Goal: Use online tool/utility: Utilize a website feature to perform a specific function

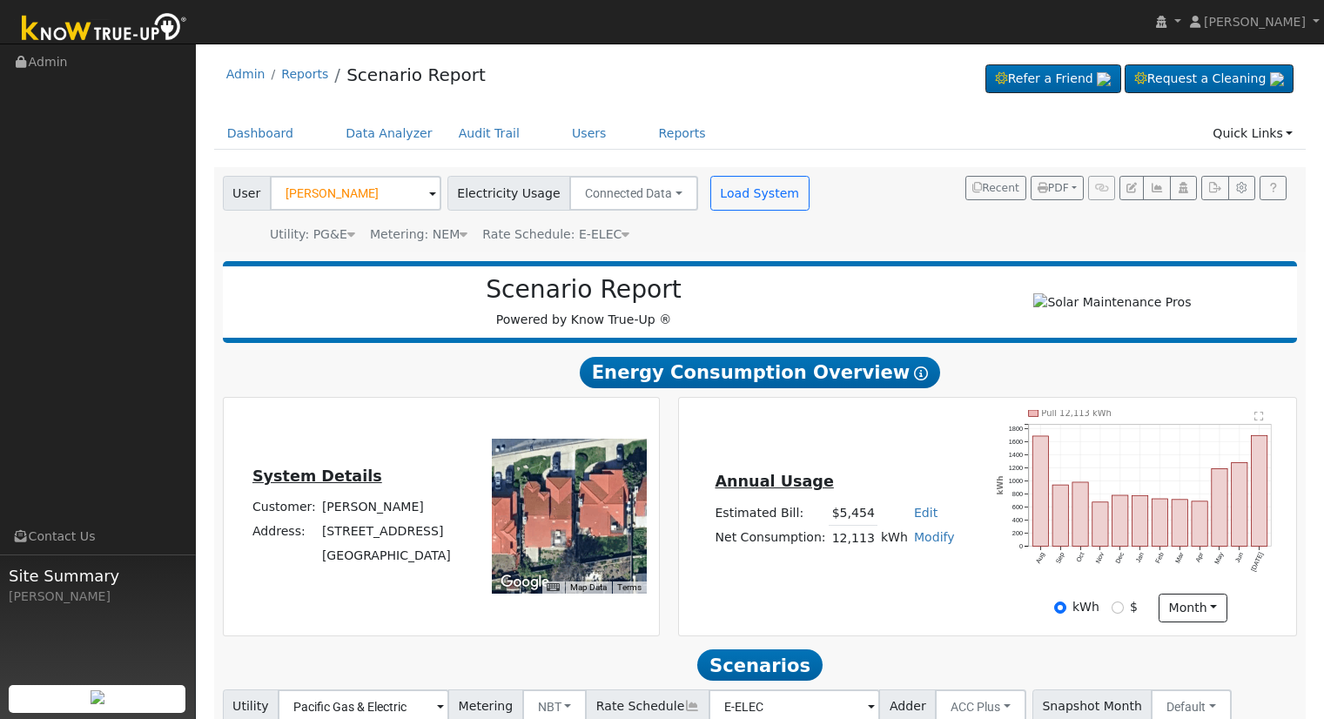
scroll to position [97, 0]
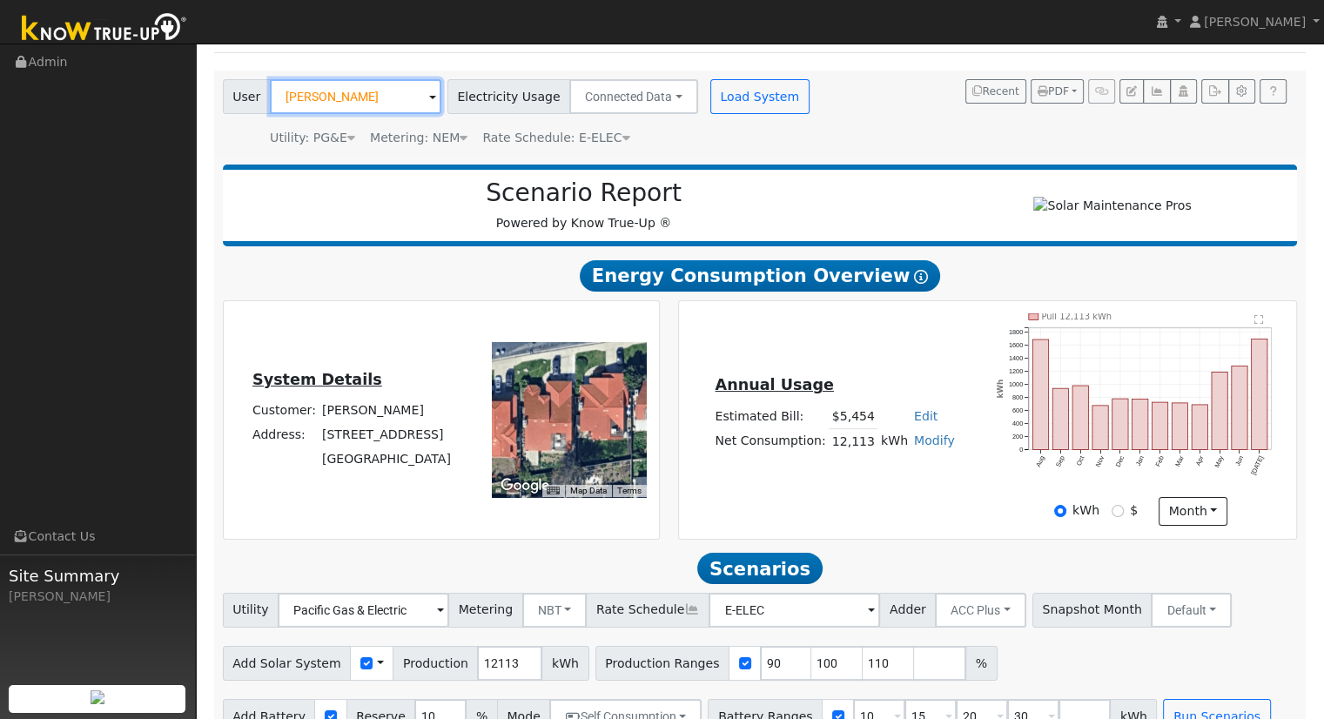
click at [383, 93] on input "Giovanny valenzula" at bounding box center [356, 96] width 172 height 35
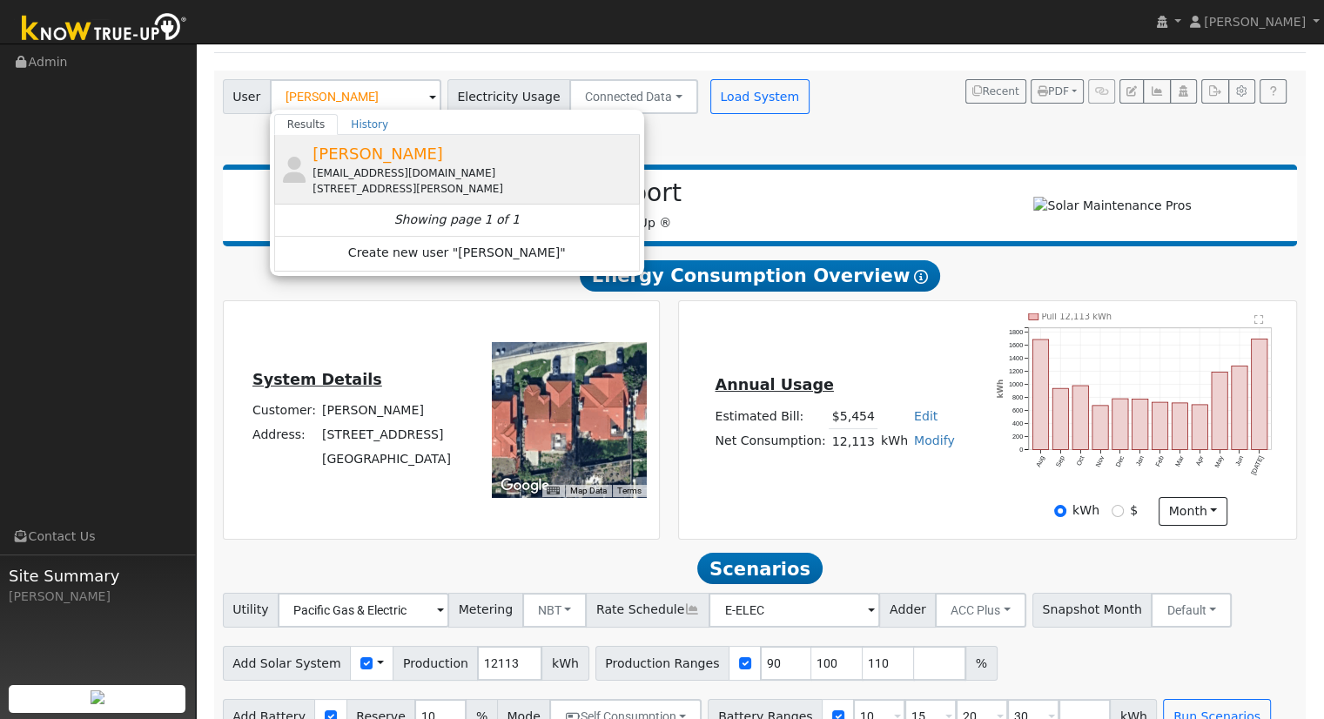
click at [374, 190] on div "[STREET_ADDRESS][PERSON_NAME]" at bounding box center [474, 189] width 323 height 16
type input "[PERSON_NAME]"
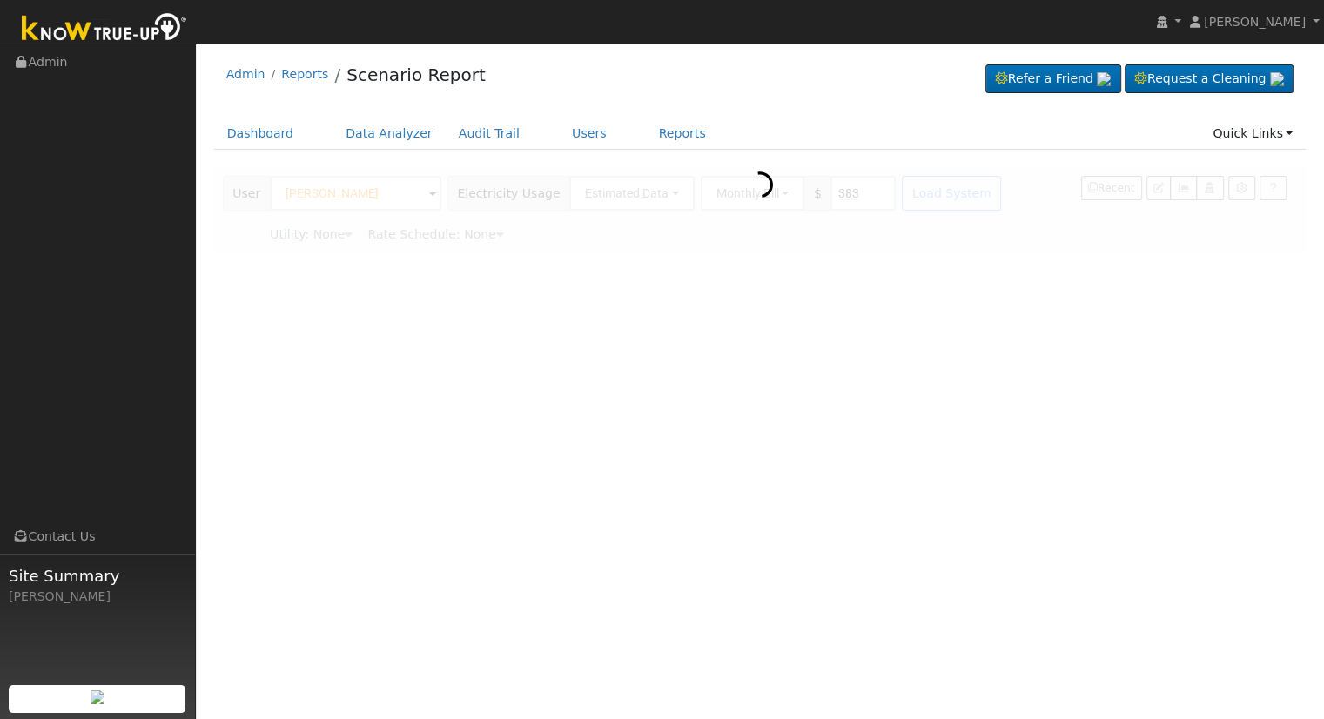
scroll to position [0, 0]
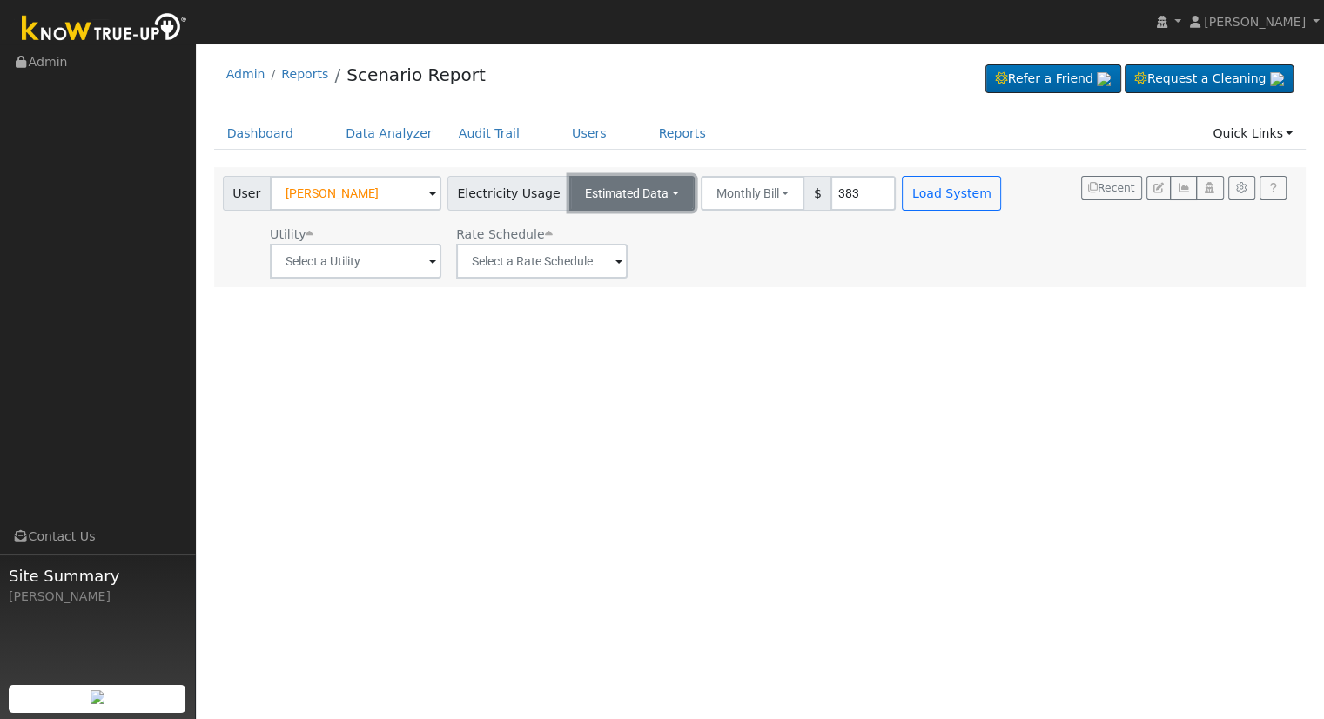
click at [636, 178] on button "Estimated Data" at bounding box center [631, 193] width 125 height 35
click at [633, 226] on link "Connected Data" at bounding box center [631, 231] width 124 height 24
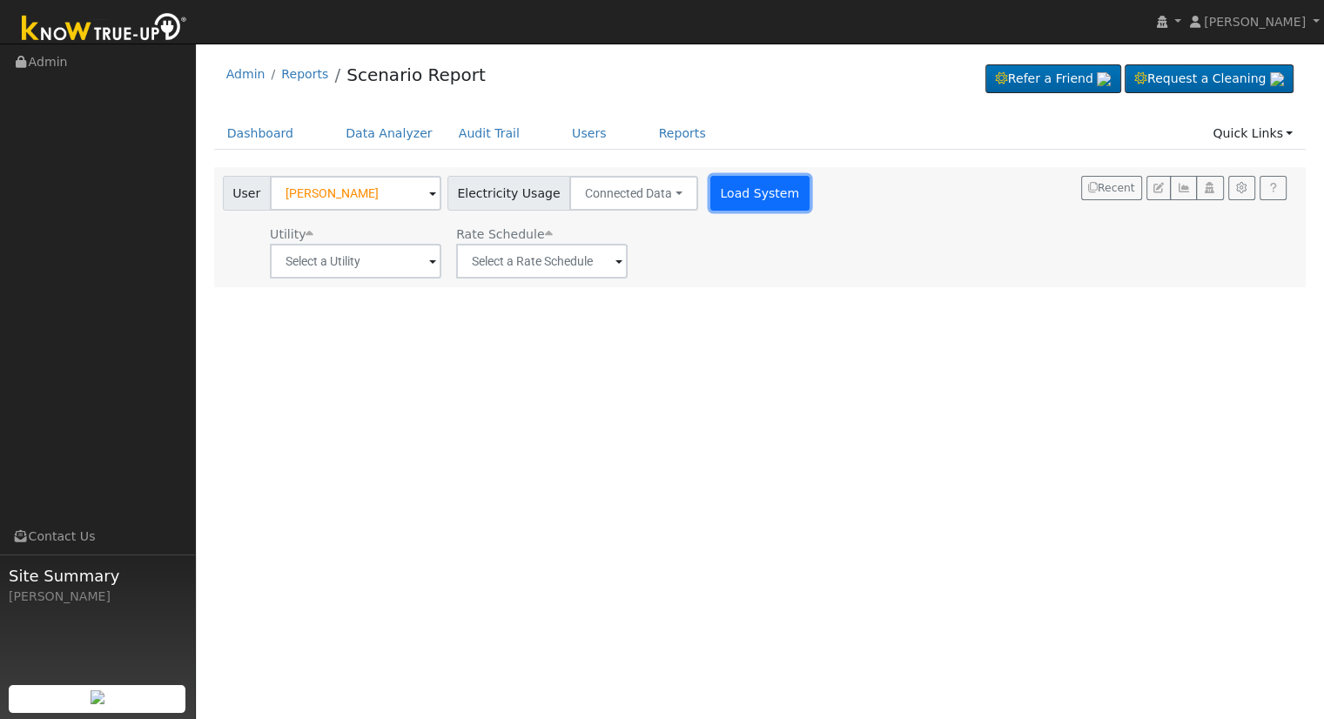
click at [756, 182] on button "Load System" at bounding box center [760, 193] width 99 height 35
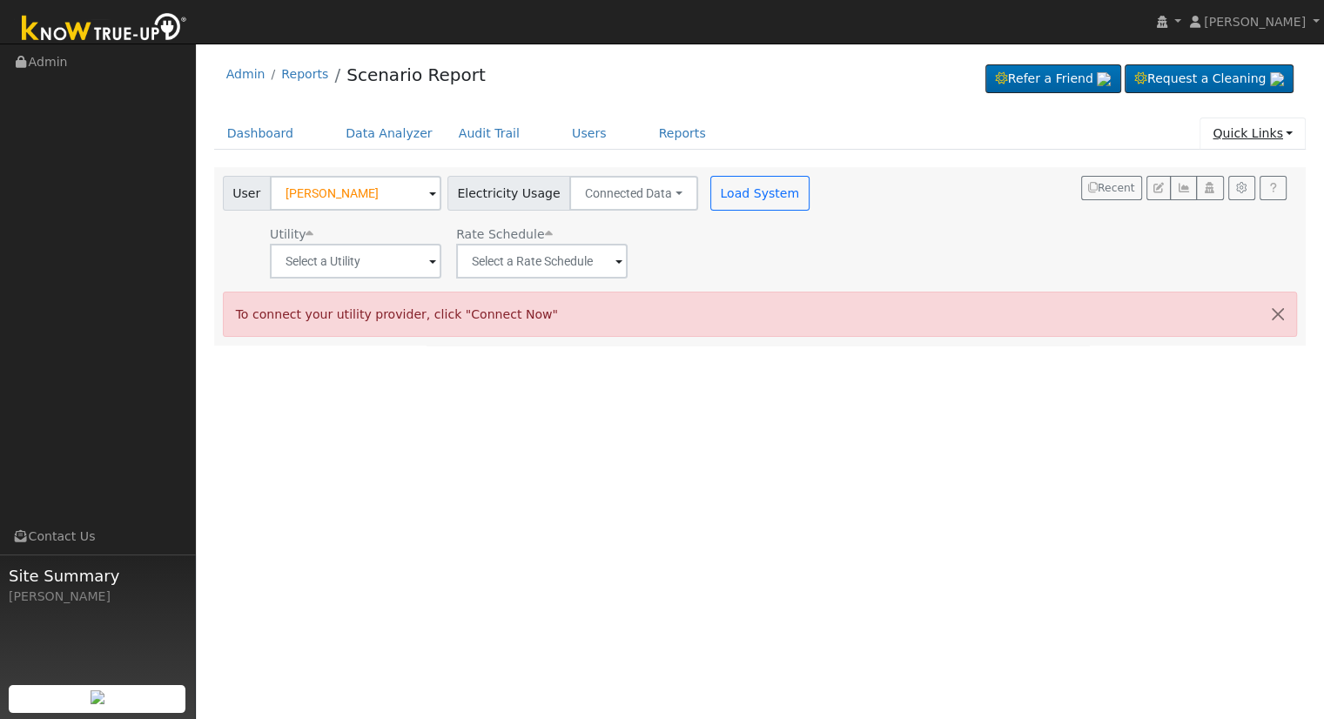
click at [1236, 140] on link "Quick Links" at bounding box center [1253, 134] width 106 height 32
click at [1232, 194] on link "Quick Connect" at bounding box center [1240, 194] width 129 height 24
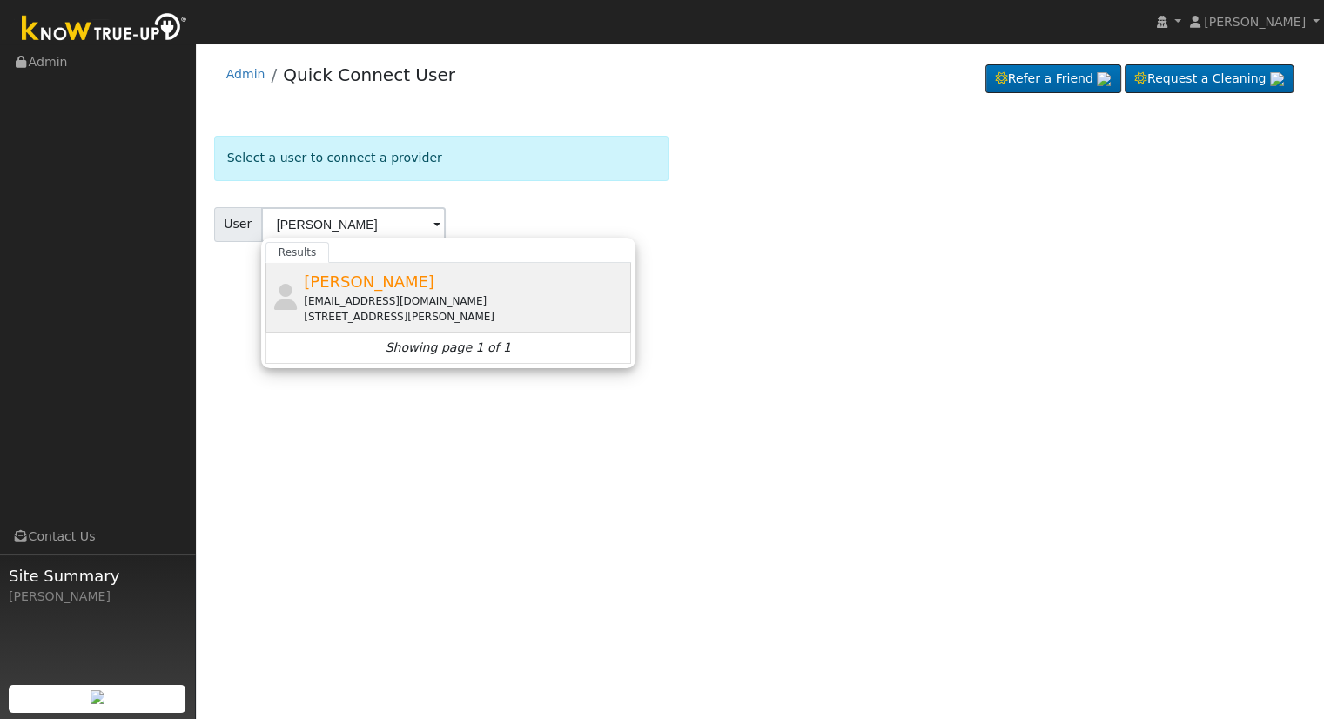
click at [424, 270] on div "Mark Potter mdpotter4u@yahoo.com 2681 Morris Avenue, Clovis, CA 93611" at bounding box center [465, 297] width 323 height 55
type input "[PERSON_NAME]"
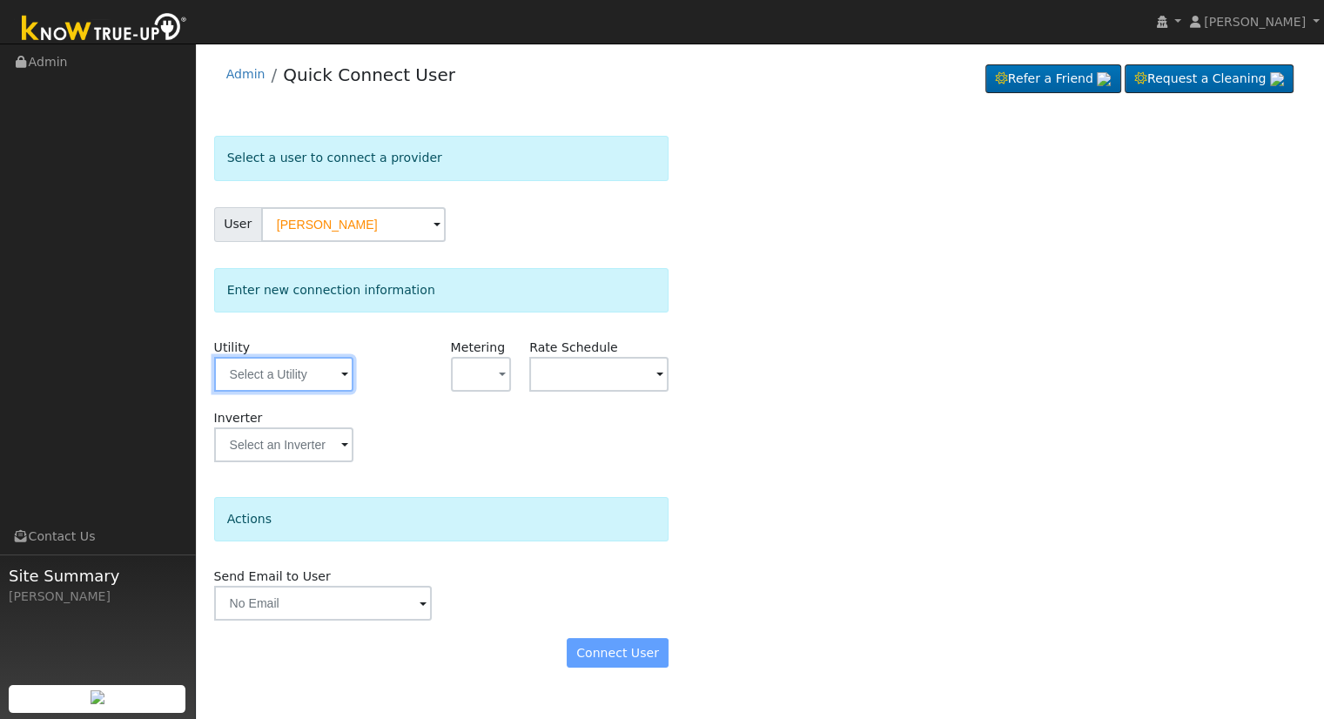
click at [259, 371] on input "text" at bounding box center [283, 374] width 139 height 35
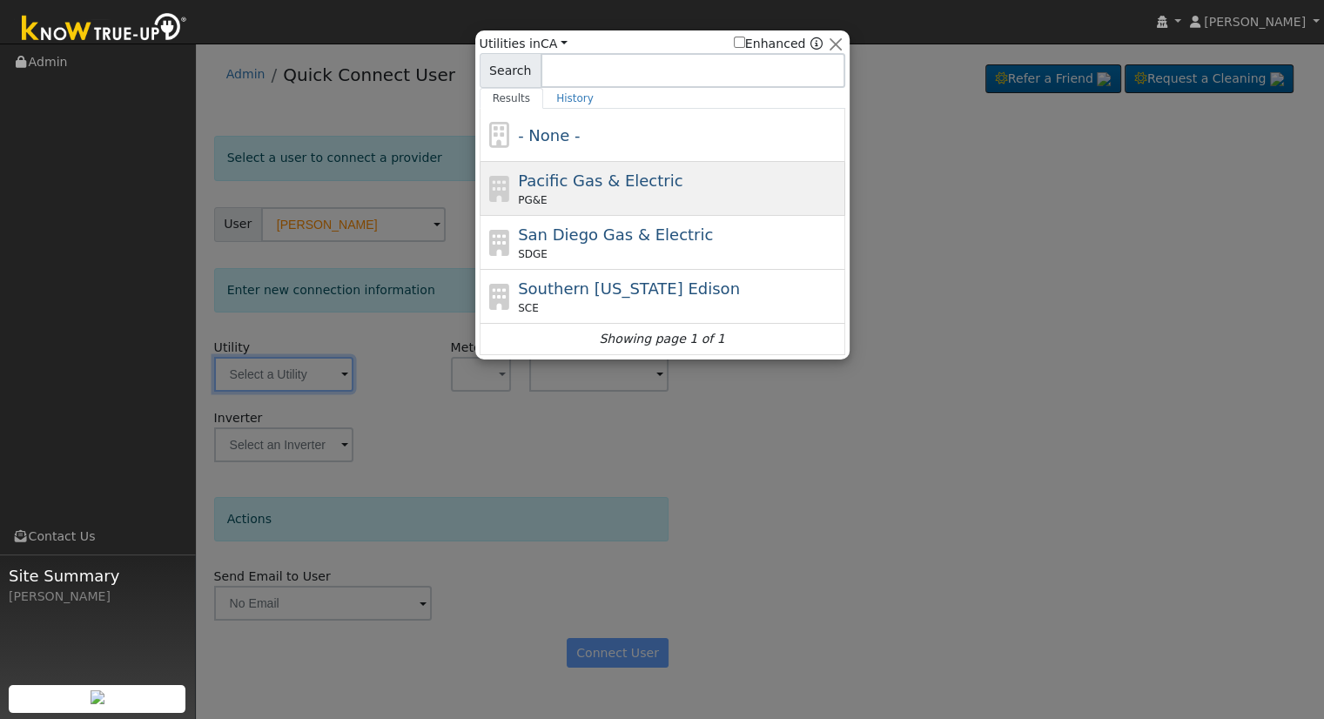
click at [619, 169] on div "Pacific Gas & Electric PG&E" at bounding box center [679, 188] width 323 height 39
type input "PG&E"
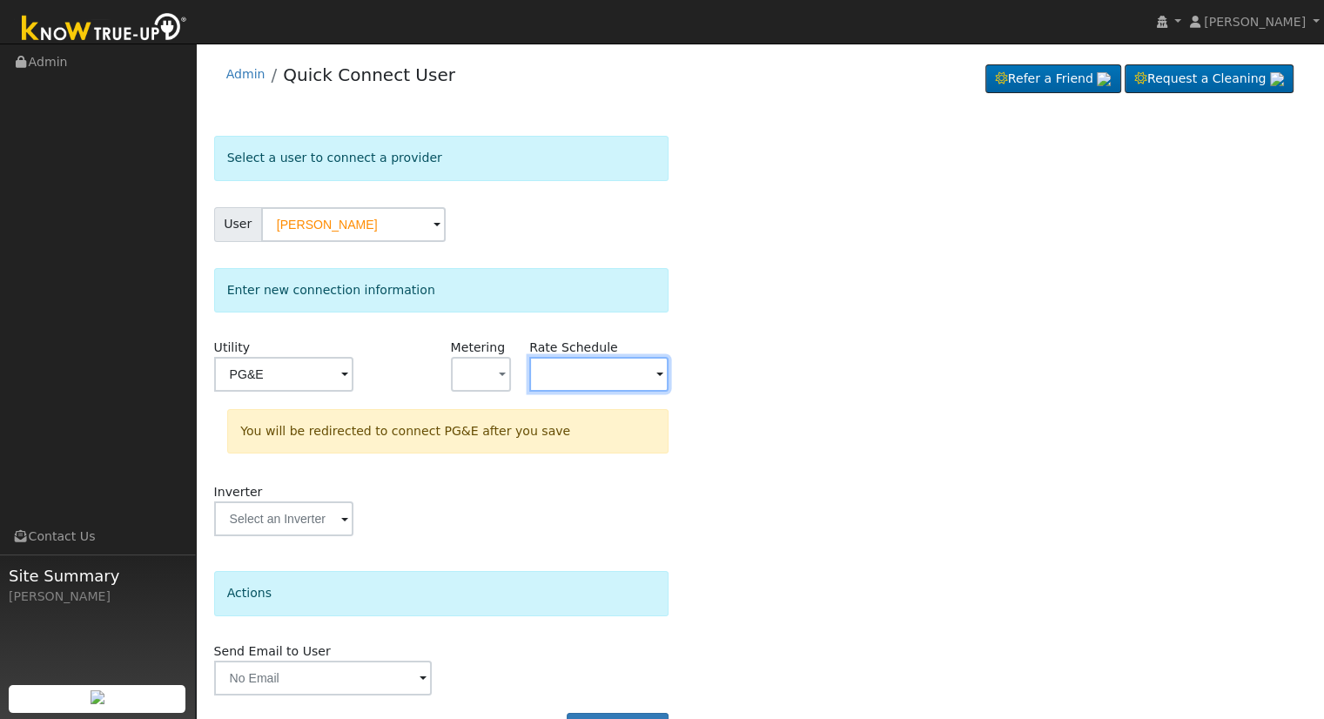
click at [354, 384] on input "text" at bounding box center [283, 374] width 139 height 35
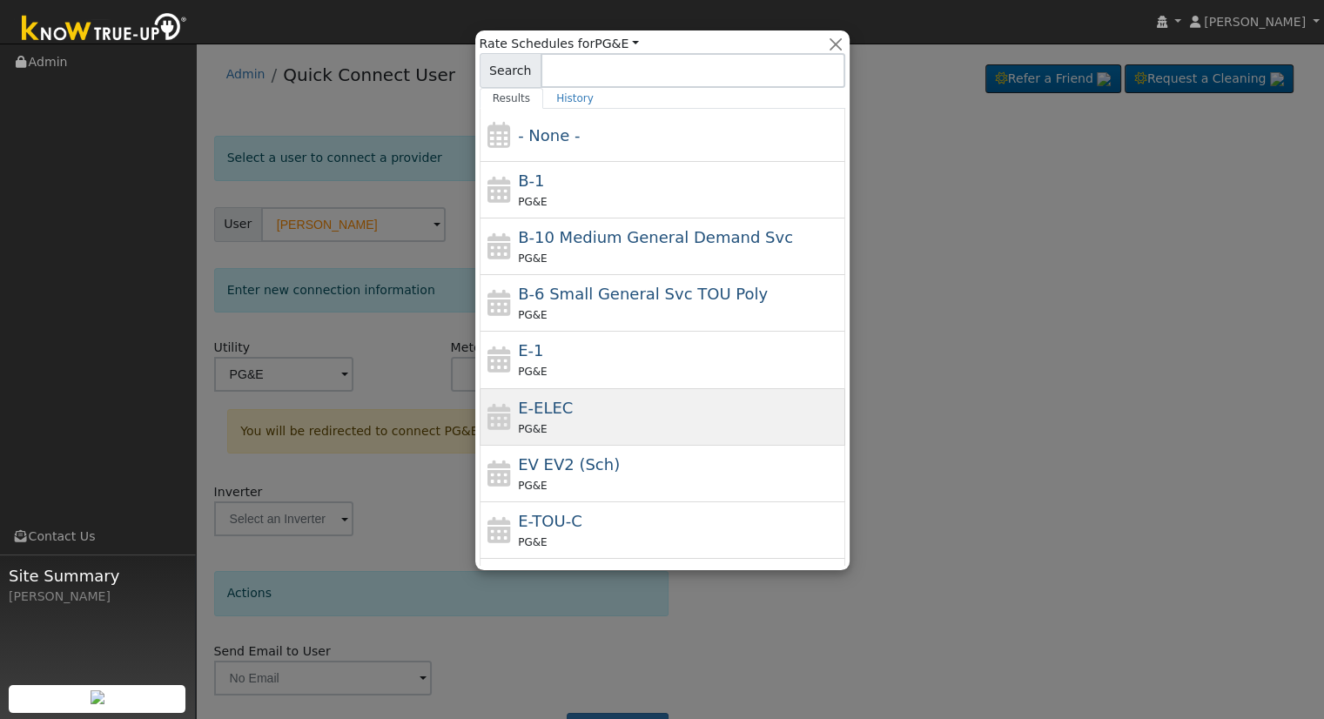
click at [543, 399] on span "E-ELEC" at bounding box center [545, 408] width 55 height 18
type input "E-ELEC"
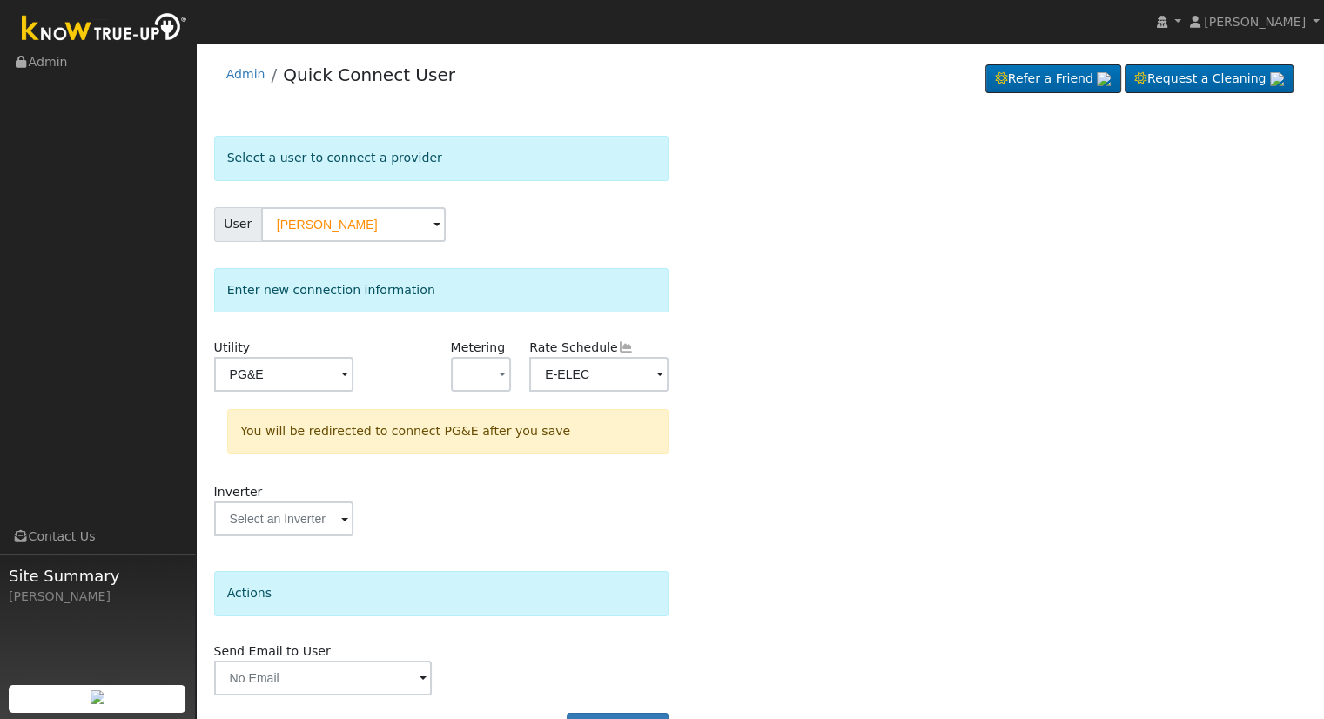
scroll to position [48, 0]
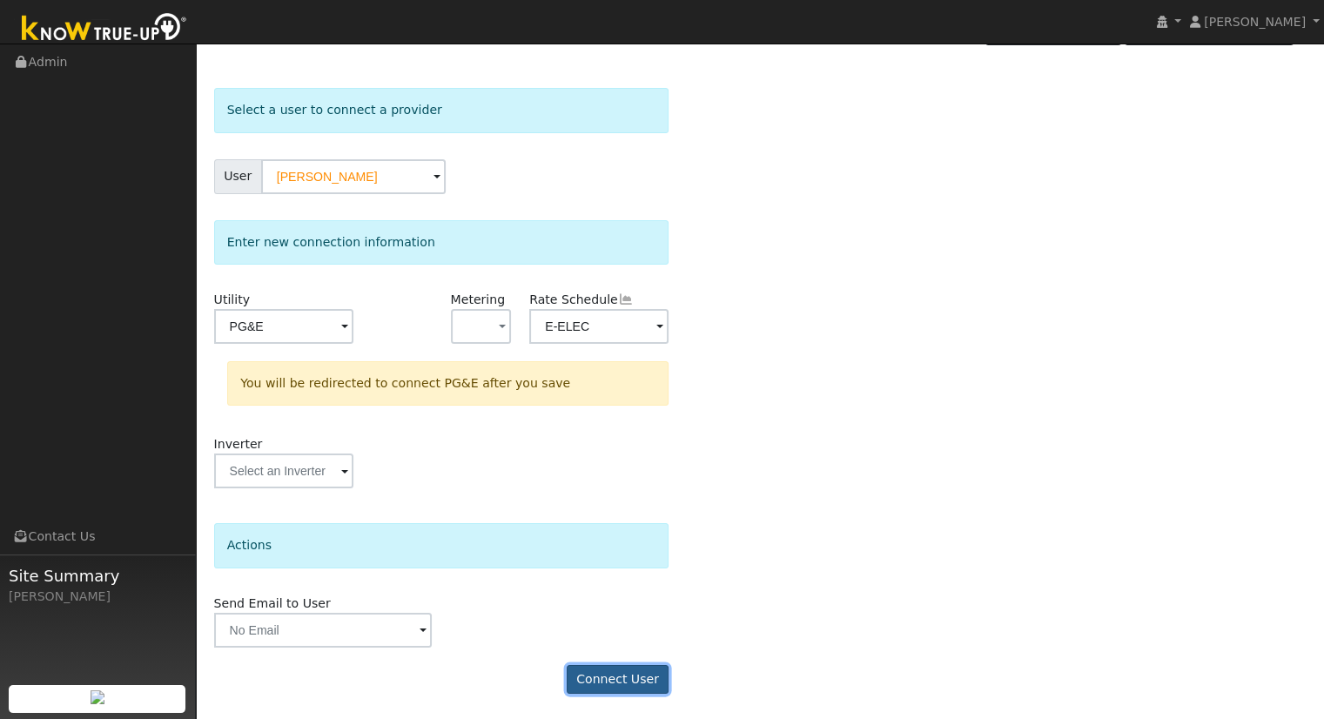
click at [619, 665] on button "Connect User" at bounding box center [618, 680] width 103 height 30
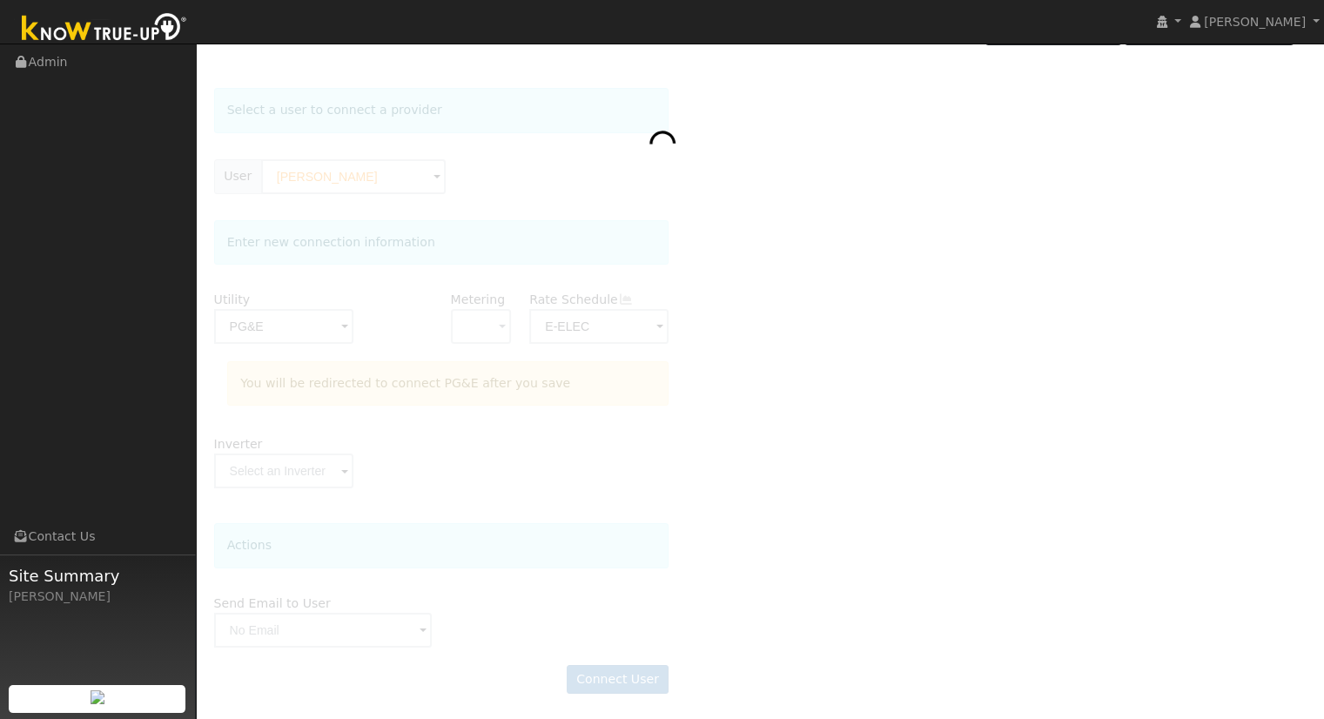
click at [10, 685] on div at bounding box center [97, 699] width 177 height 28
click at [519, 446] on div at bounding box center [760, 399] width 1093 height 623
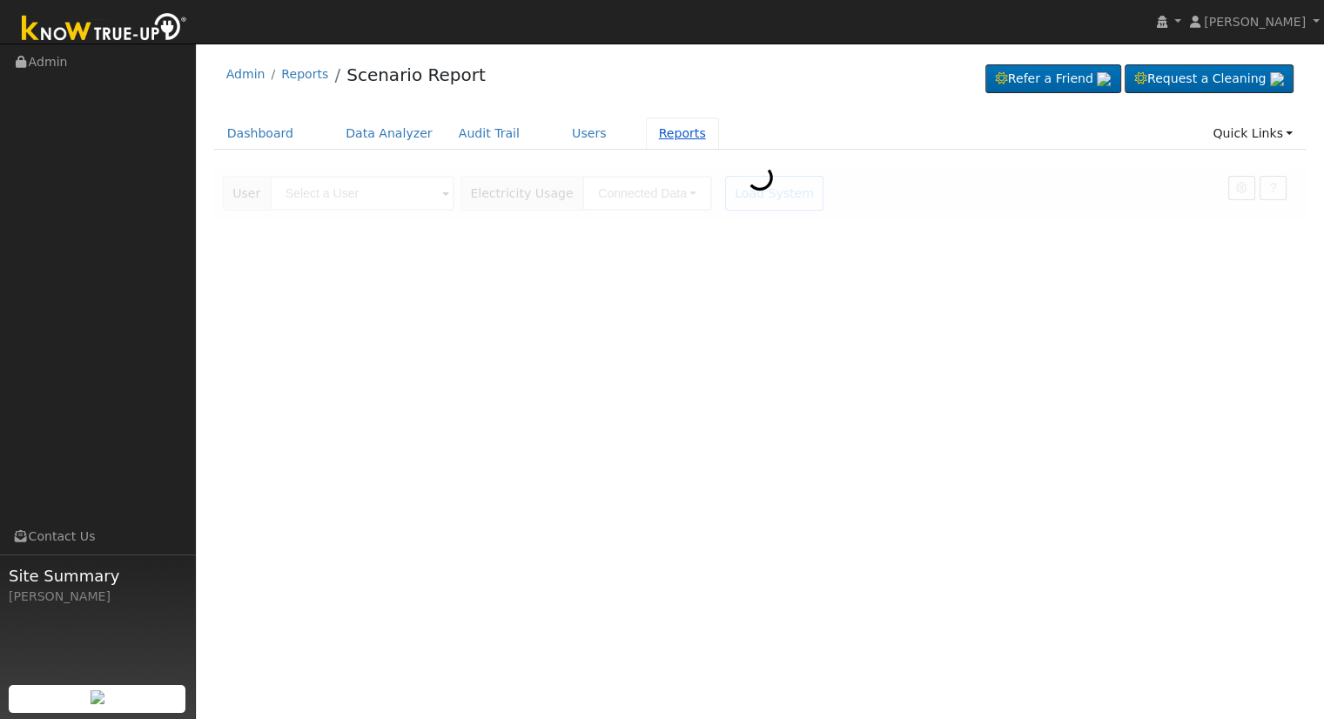
click at [646, 131] on link "Reports" at bounding box center [682, 134] width 73 height 32
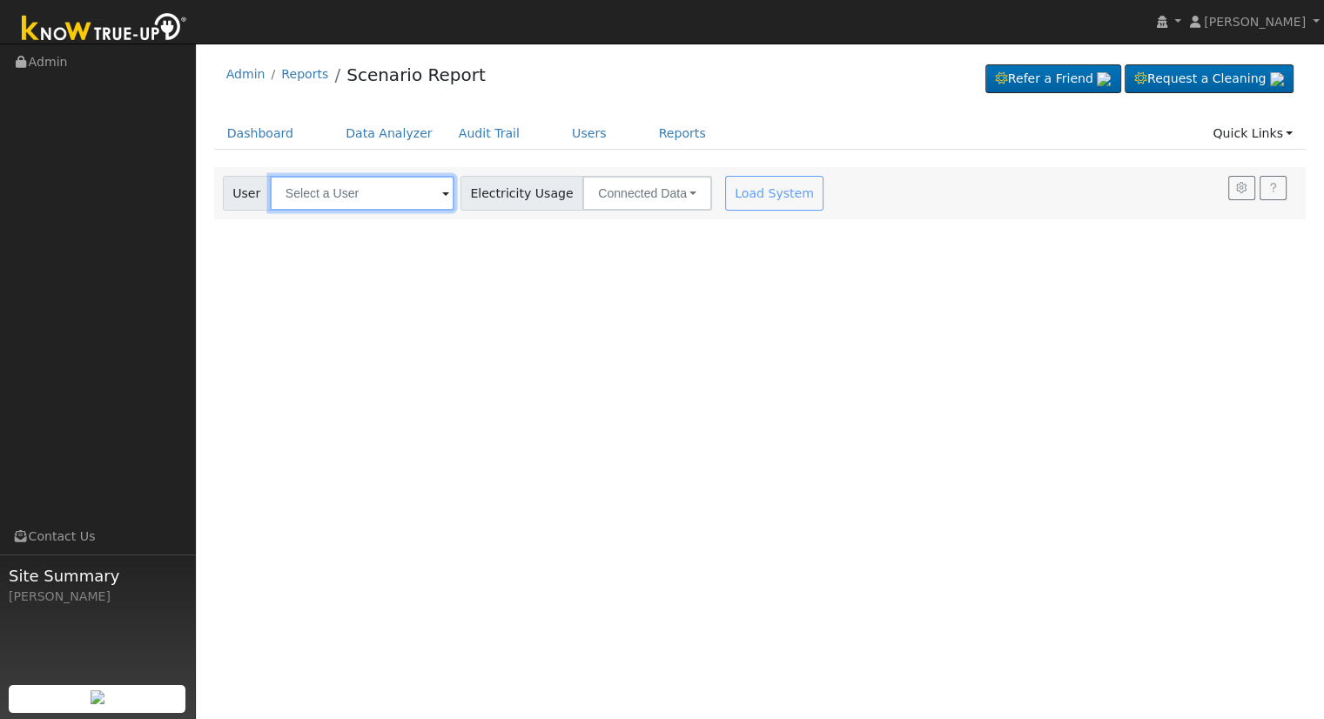
click at [336, 195] on input "text" at bounding box center [362, 193] width 185 height 35
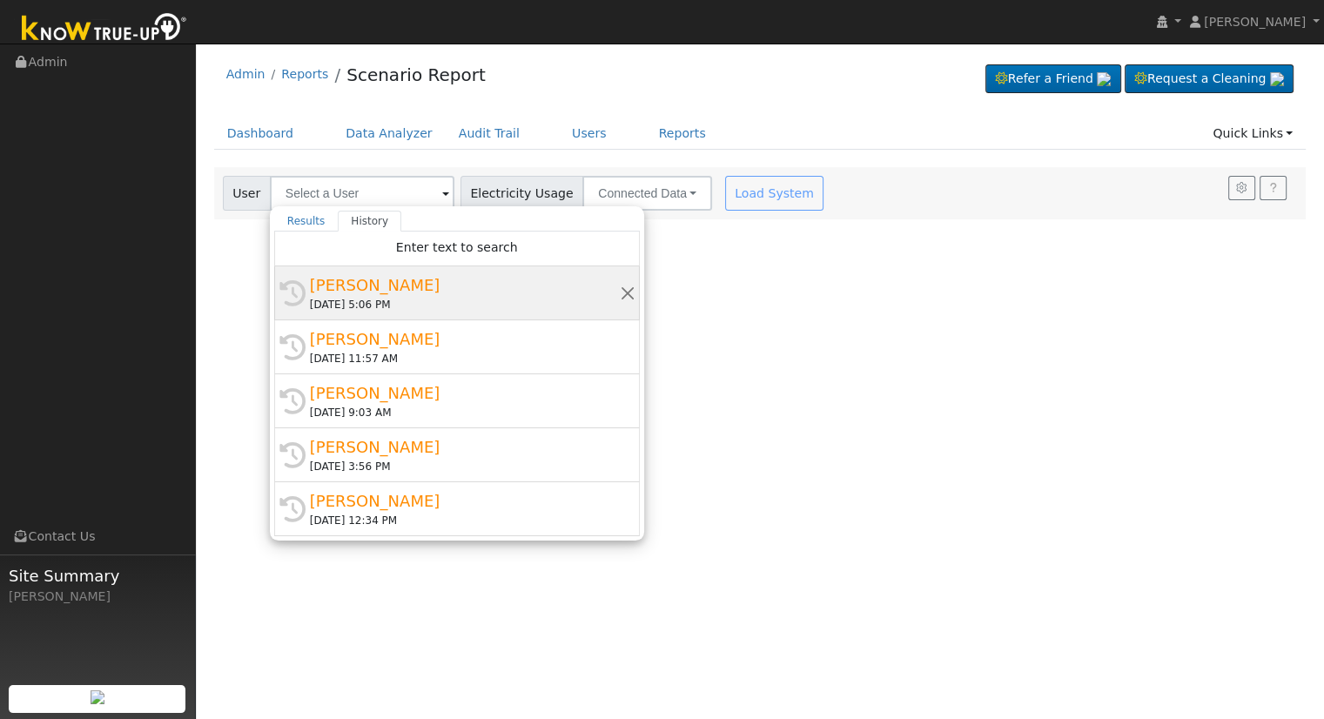
click at [372, 294] on div "[PERSON_NAME]" at bounding box center [465, 285] width 310 height 24
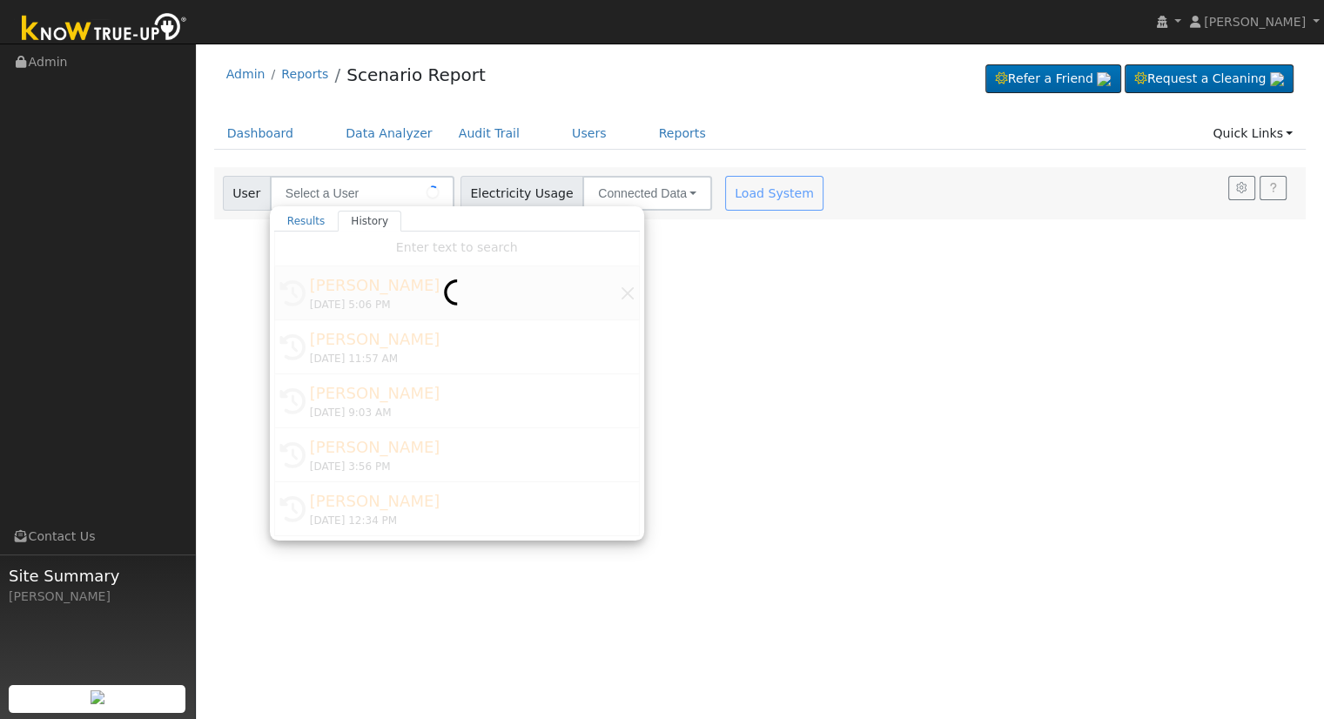
type input "[PERSON_NAME]"
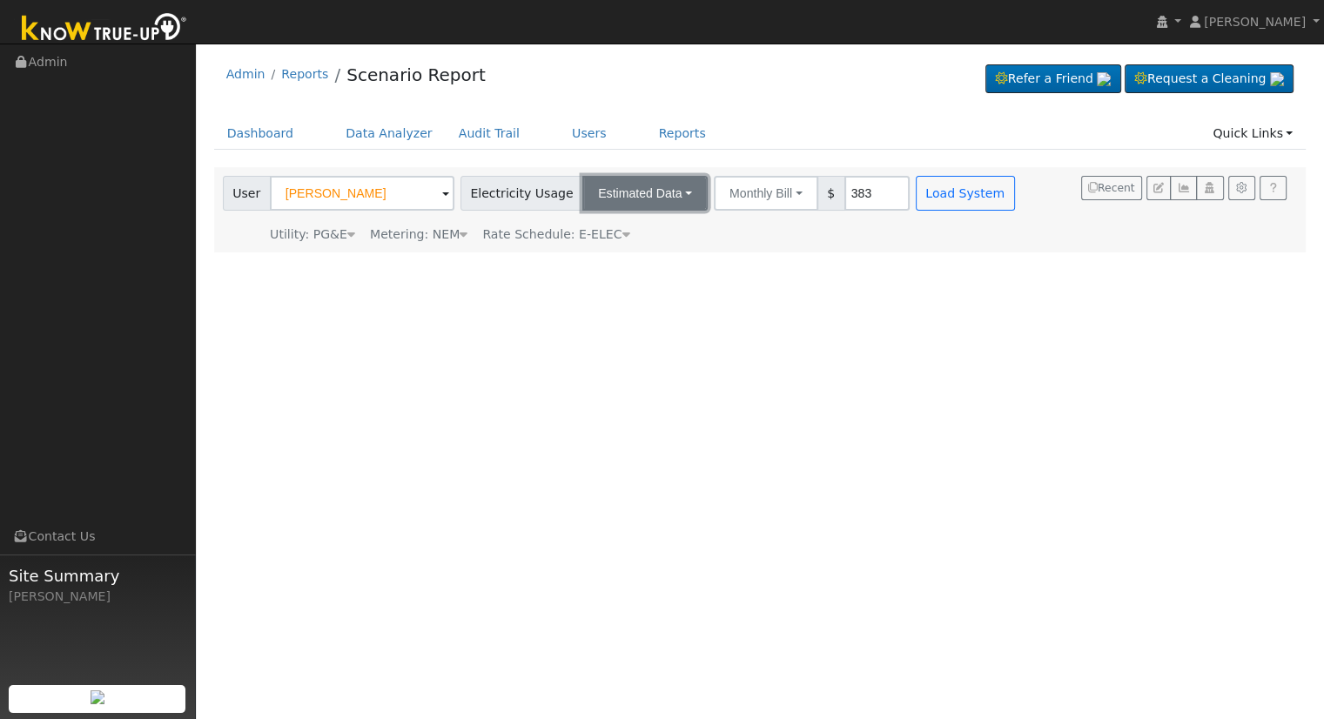
click at [603, 198] on button "Estimated Data" at bounding box center [645, 193] width 125 height 35
click at [638, 259] on link "Estimated Data" at bounding box center [646, 257] width 124 height 24
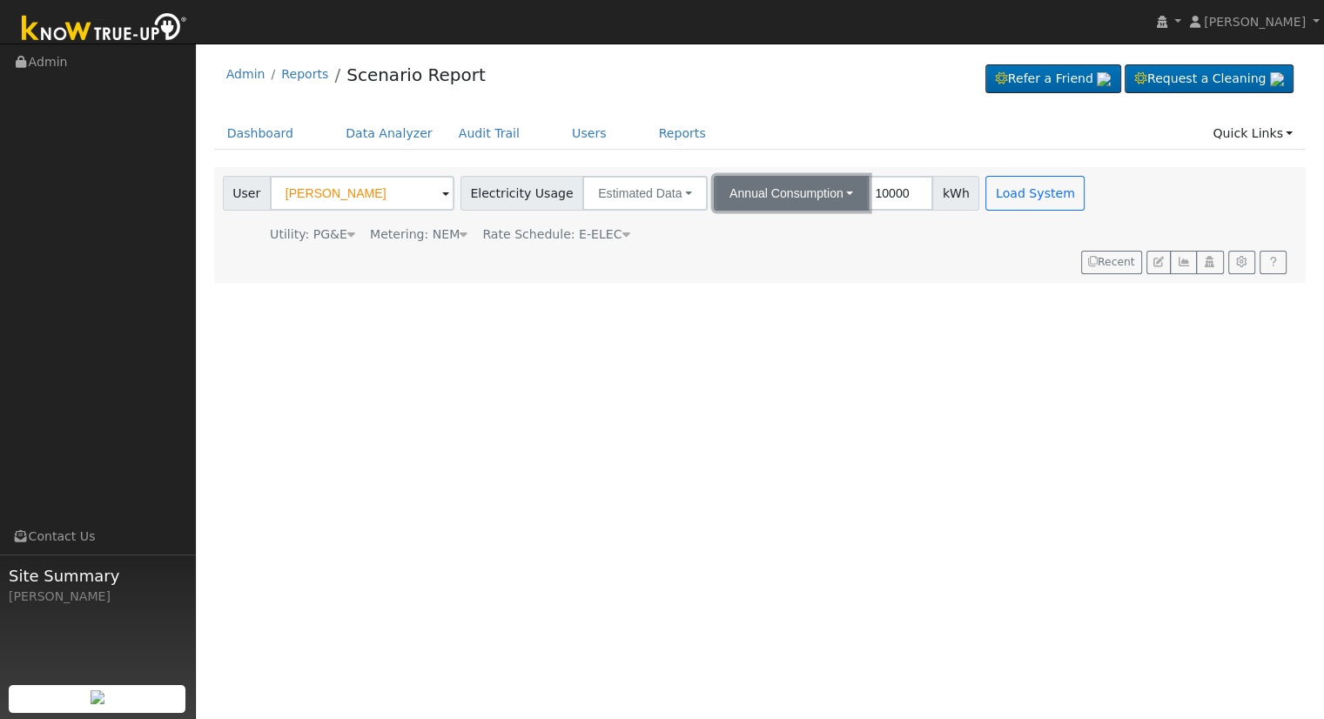
click at [819, 205] on button "Annual Consumption" at bounding box center [791, 193] width 155 height 35
click at [803, 226] on link "Annual Consumption" at bounding box center [795, 231] width 152 height 24
type input "9029"
click at [879, 371] on div "User Profile First name Last name Email Email Notifications No Emails No Emails…" at bounding box center [760, 382] width 1128 height 676
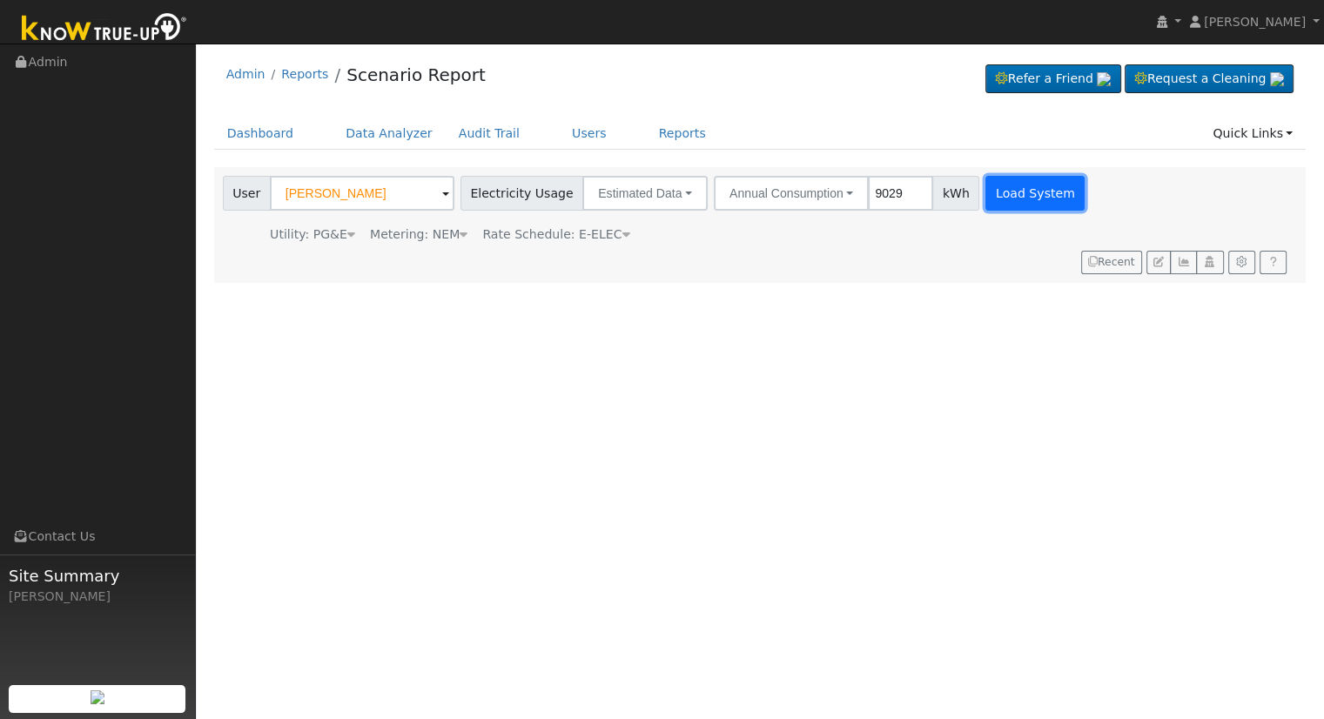
click at [1001, 200] on button "Load System" at bounding box center [1035, 193] width 99 height 35
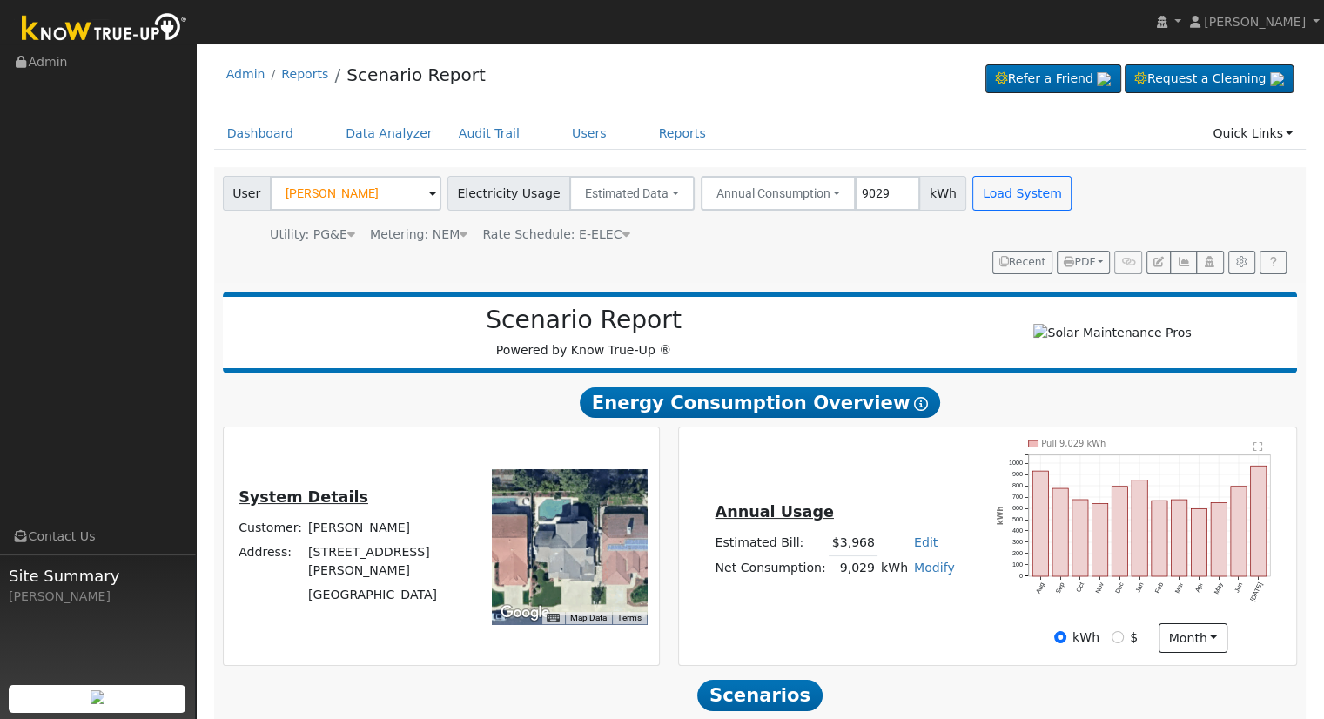
scroll to position [166, 0]
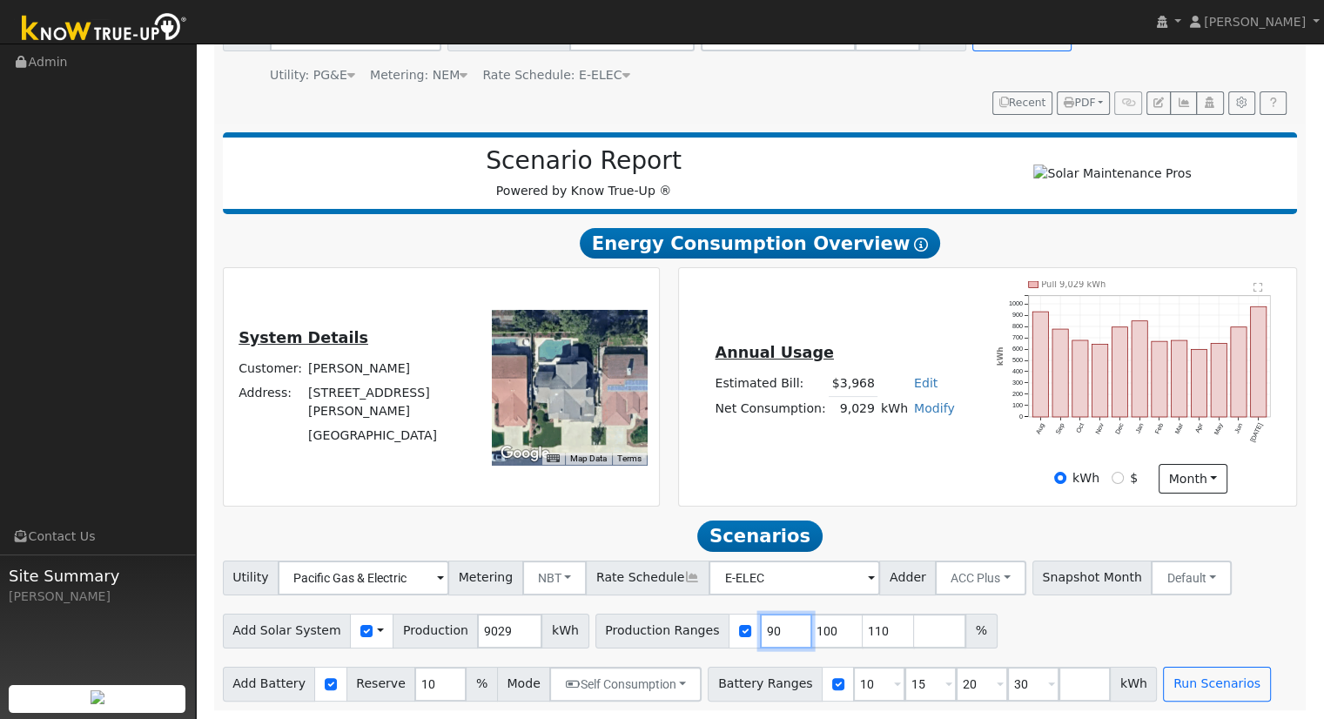
click at [760, 631] on input "90" at bounding box center [786, 631] width 52 height 35
type input "100"
type input "110"
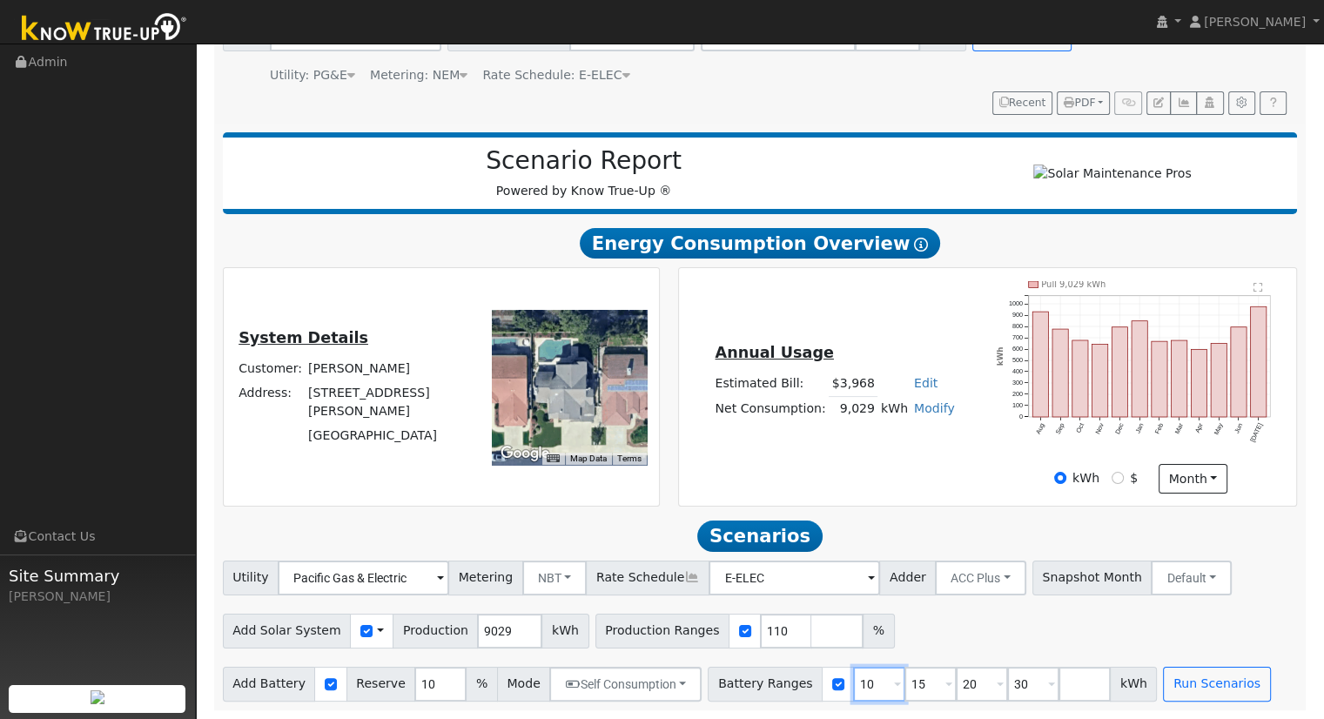
click at [853, 689] on input "10" at bounding box center [879, 684] width 52 height 35
type input "15"
type input "20"
type input "30"
type input "20"
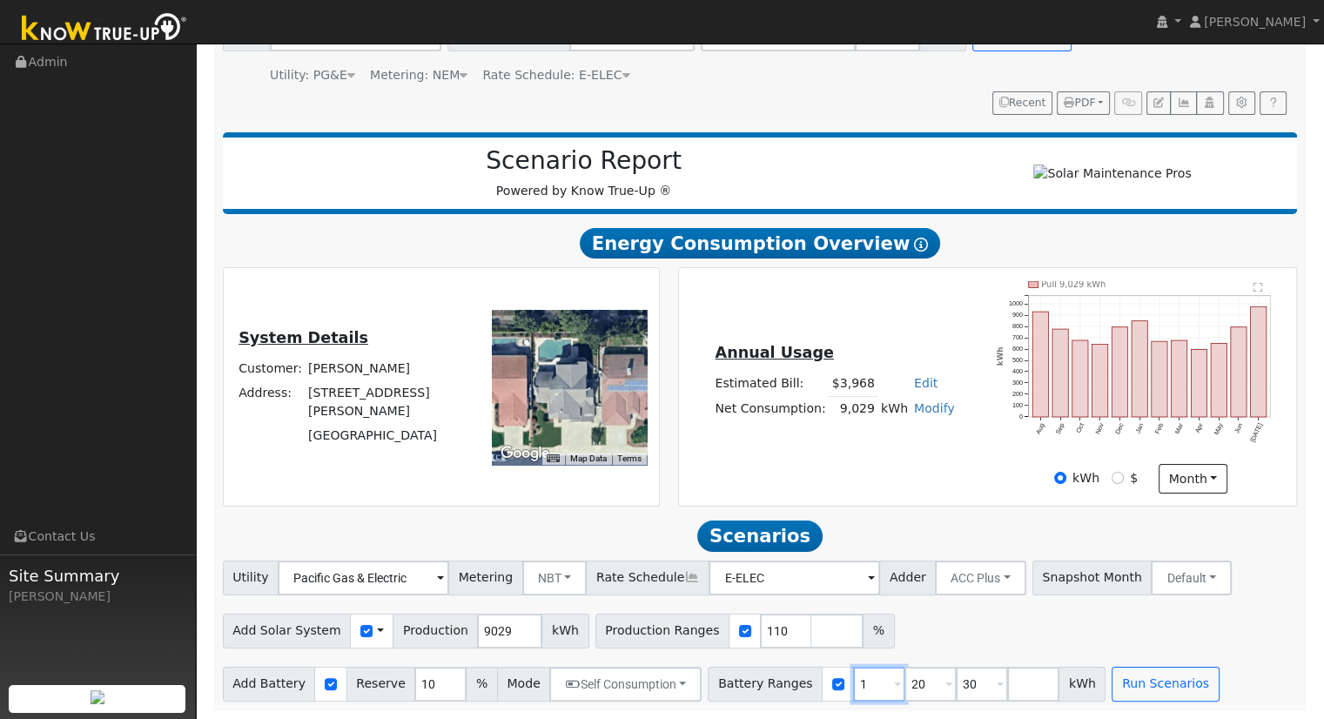
type input "30"
type input "3"
type input "20"
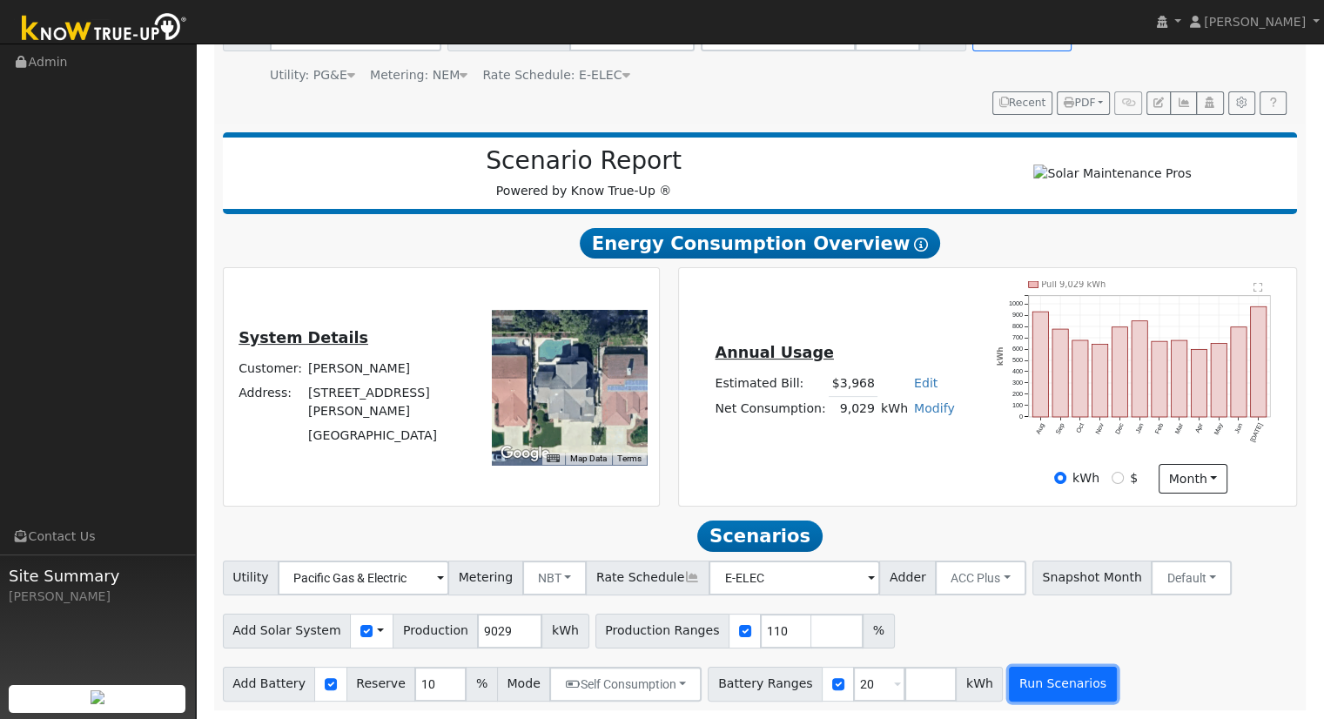
click at [1035, 688] on button "Run Scenarios" at bounding box center [1062, 684] width 107 height 35
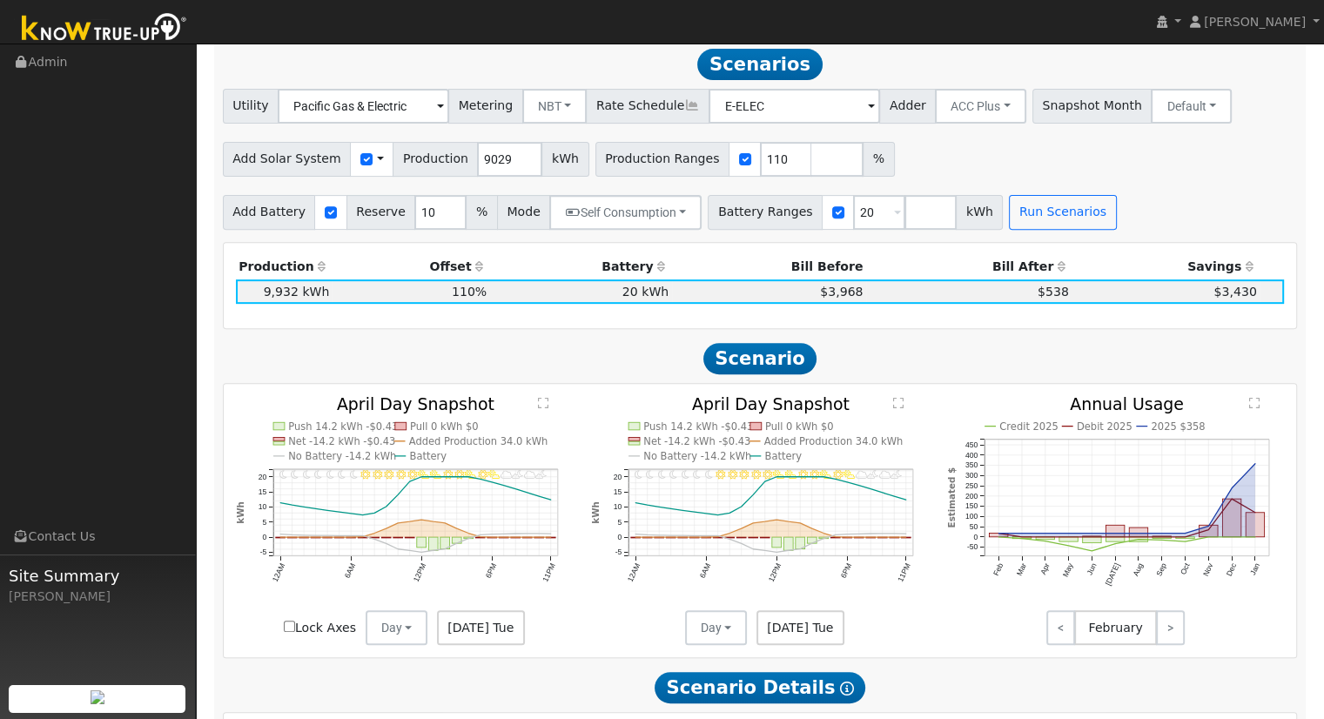
scroll to position [632, 0]
click at [957, 118] on button "ACC Plus" at bounding box center [980, 105] width 91 height 35
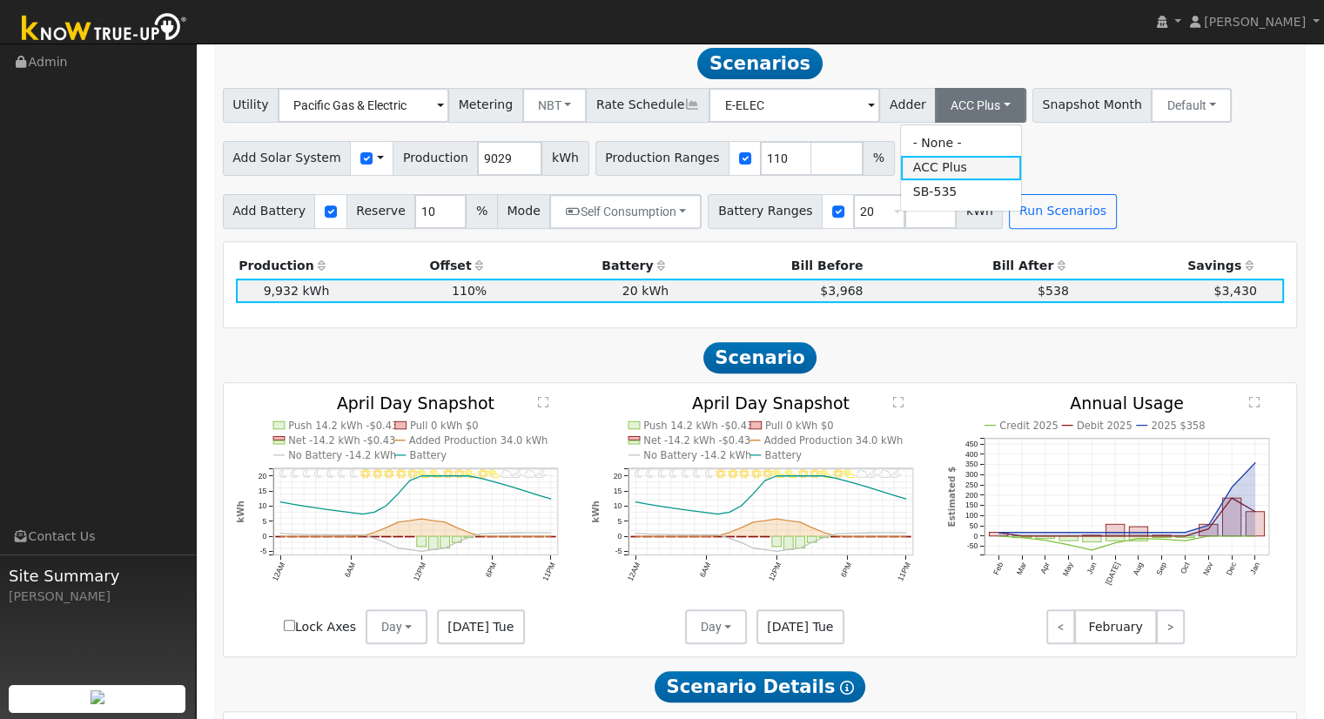
click at [955, 180] on link "ACC Plus" at bounding box center [961, 168] width 121 height 24
click at [926, 88] on div "Utility Pacific Gas & Electric Metering NBT NEM NBT Rate Schedule E-ELEC Adder …" at bounding box center [759, 102] width 1081 height 41
click at [935, 98] on button "ACC Plus" at bounding box center [980, 105] width 91 height 35
click at [930, 203] on link "SB-535" at bounding box center [961, 192] width 121 height 24
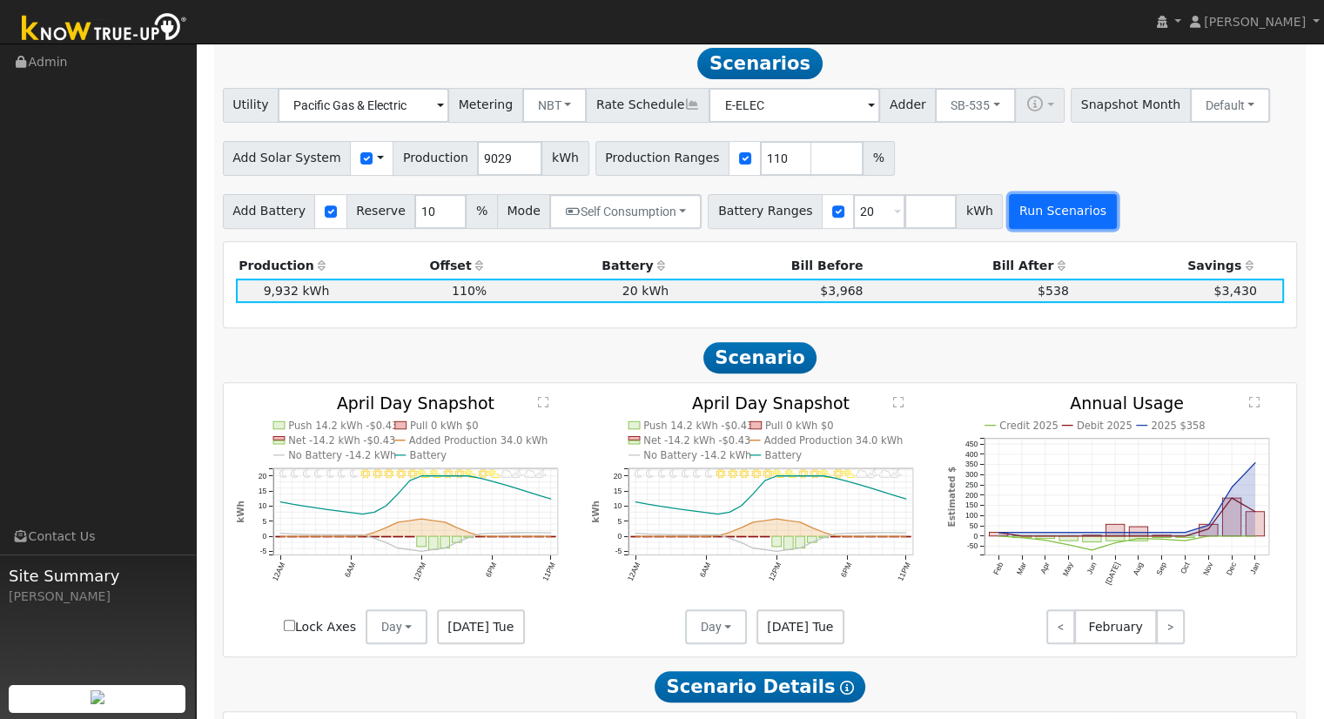
click at [1039, 229] on button "Run Scenarios" at bounding box center [1062, 211] width 107 height 35
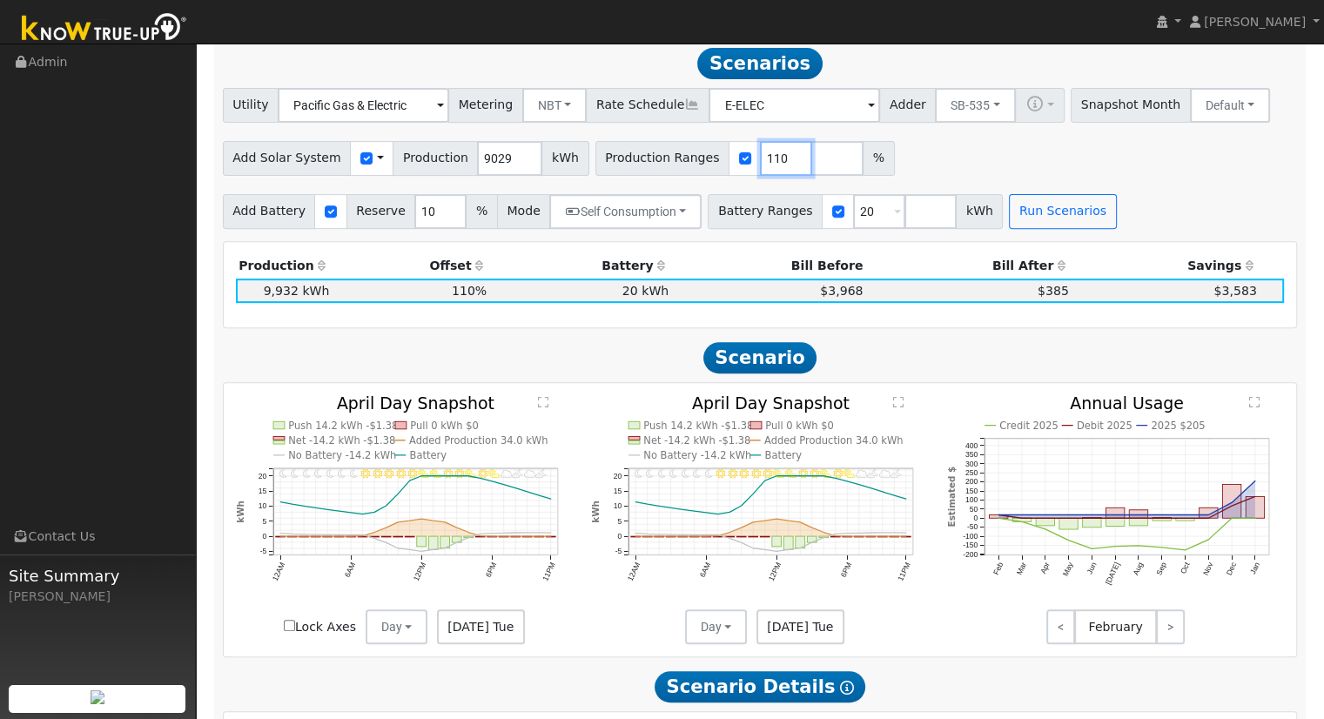
click at [760, 161] on input "110" at bounding box center [786, 158] width 52 height 35
click at [760, 165] on input "110" at bounding box center [786, 158] width 52 height 35
click at [1019, 219] on button "Run Scenarios" at bounding box center [1062, 211] width 107 height 35
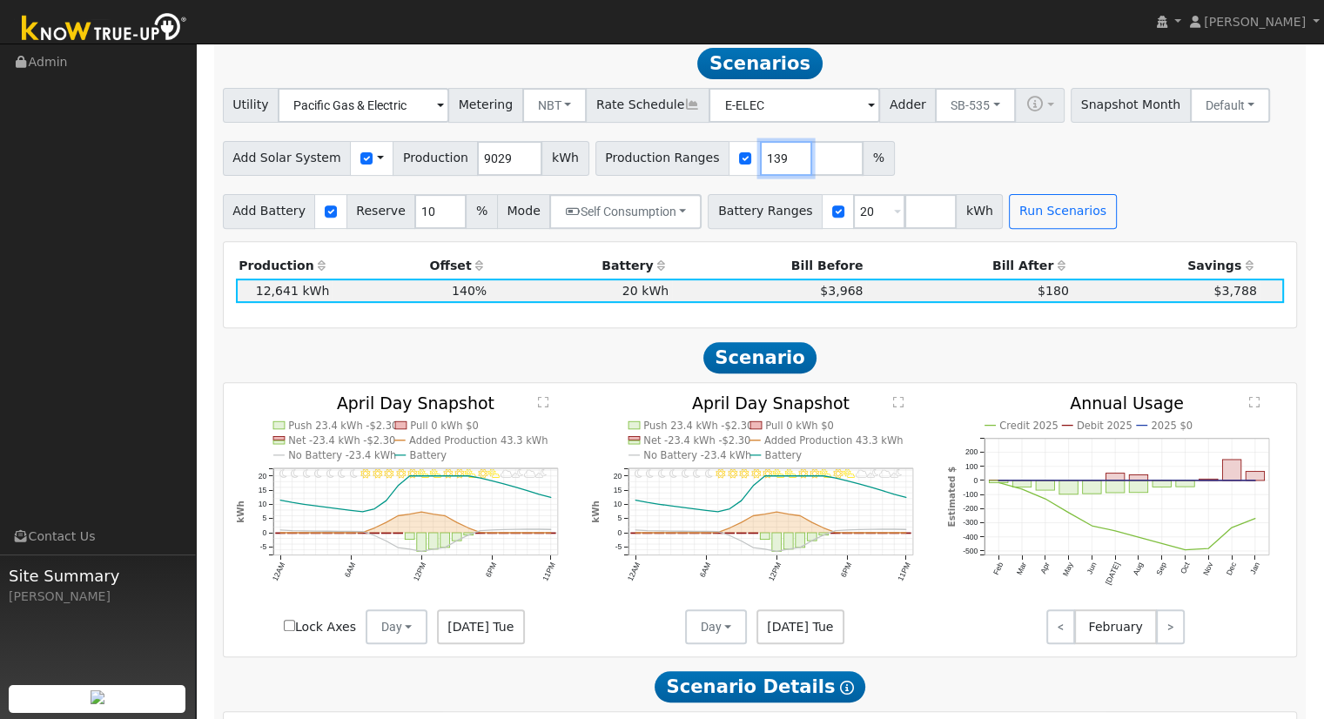
click at [764, 168] on input "139" at bounding box center [786, 158] width 52 height 35
click at [764, 168] on input "138" at bounding box center [786, 158] width 52 height 35
click at [1011, 211] on button "Run Scenarios" at bounding box center [1062, 211] width 107 height 35
click at [764, 165] on input "137" at bounding box center [786, 158] width 52 height 35
click at [764, 165] on input "136" at bounding box center [786, 158] width 52 height 35
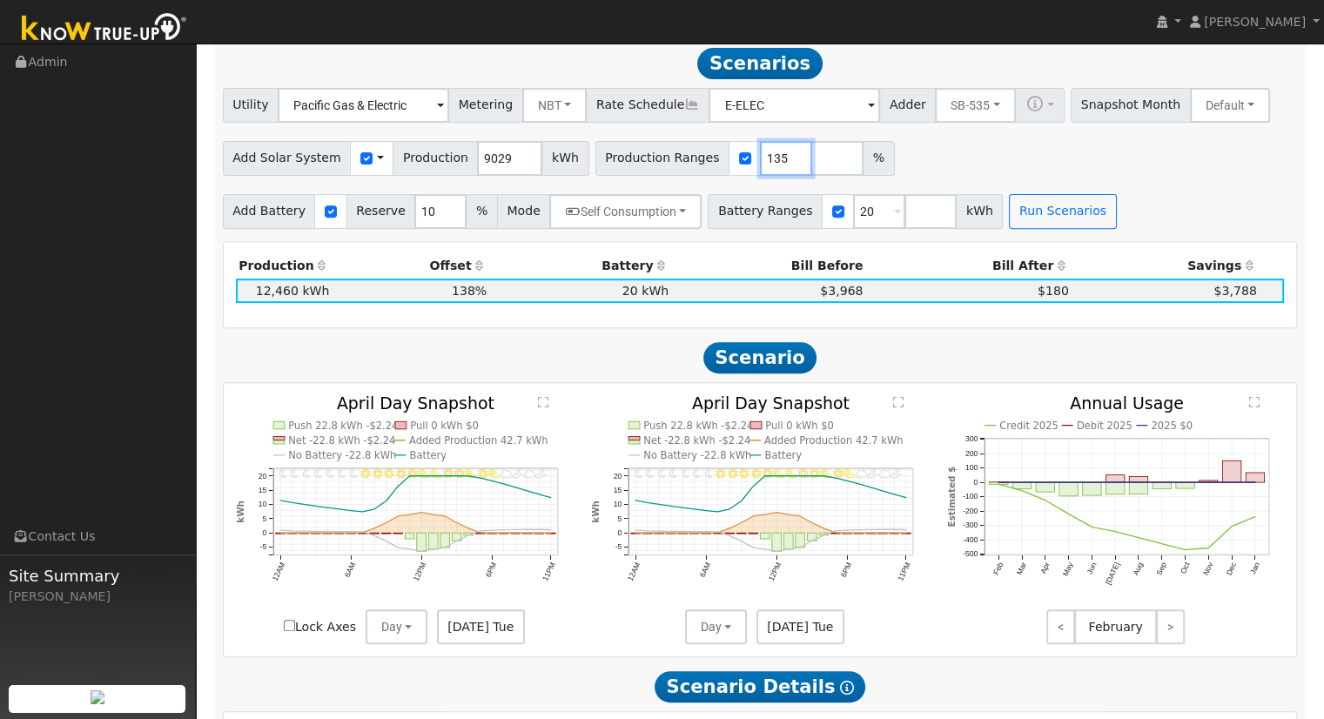
click at [764, 165] on input "135" at bounding box center [786, 158] width 52 height 35
click at [1034, 220] on button "Run Scenarios" at bounding box center [1062, 211] width 107 height 35
click at [761, 165] on input "134" at bounding box center [786, 158] width 52 height 35
type input "133"
click at [761, 165] on input "133" at bounding box center [786, 158] width 52 height 35
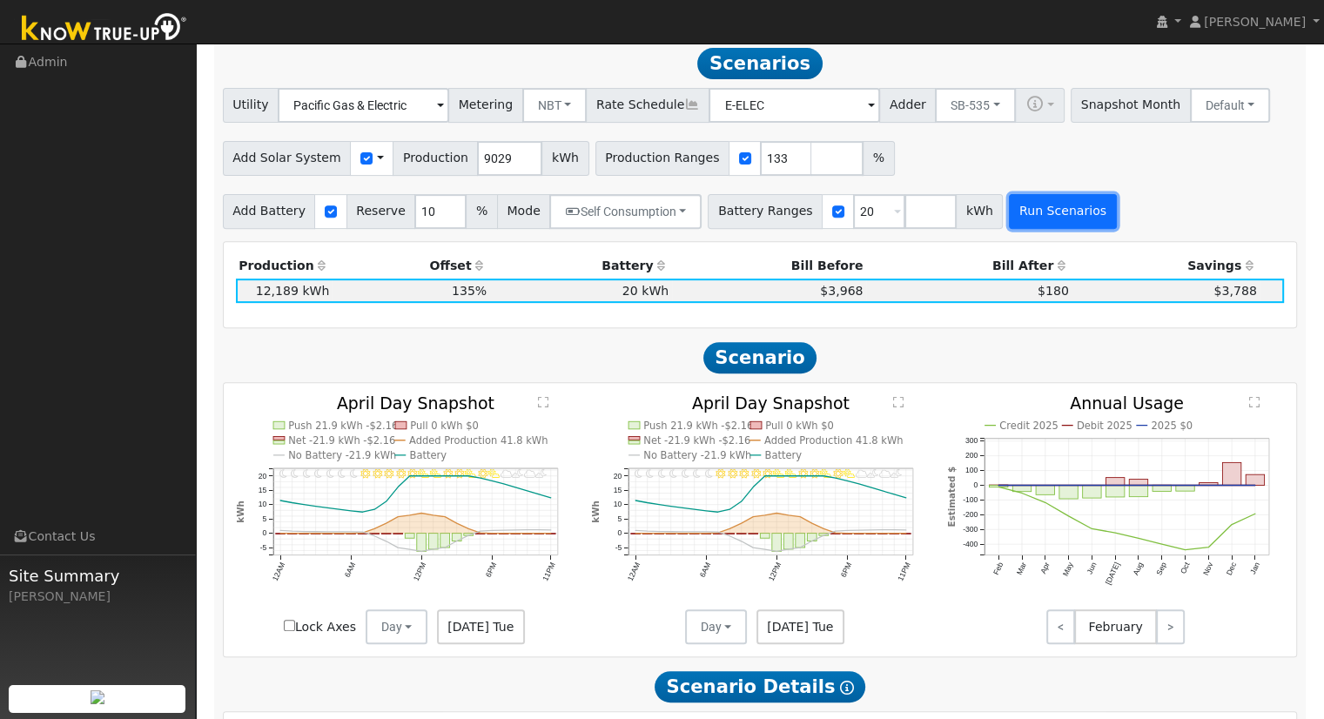
click at [1009, 211] on button "Run Scenarios" at bounding box center [1062, 211] width 107 height 35
click at [905, 213] on input "number" at bounding box center [931, 211] width 52 height 35
type input "0"
click at [1081, 229] on button "Run Scenarios" at bounding box center [1114, 211] width 107 height 35
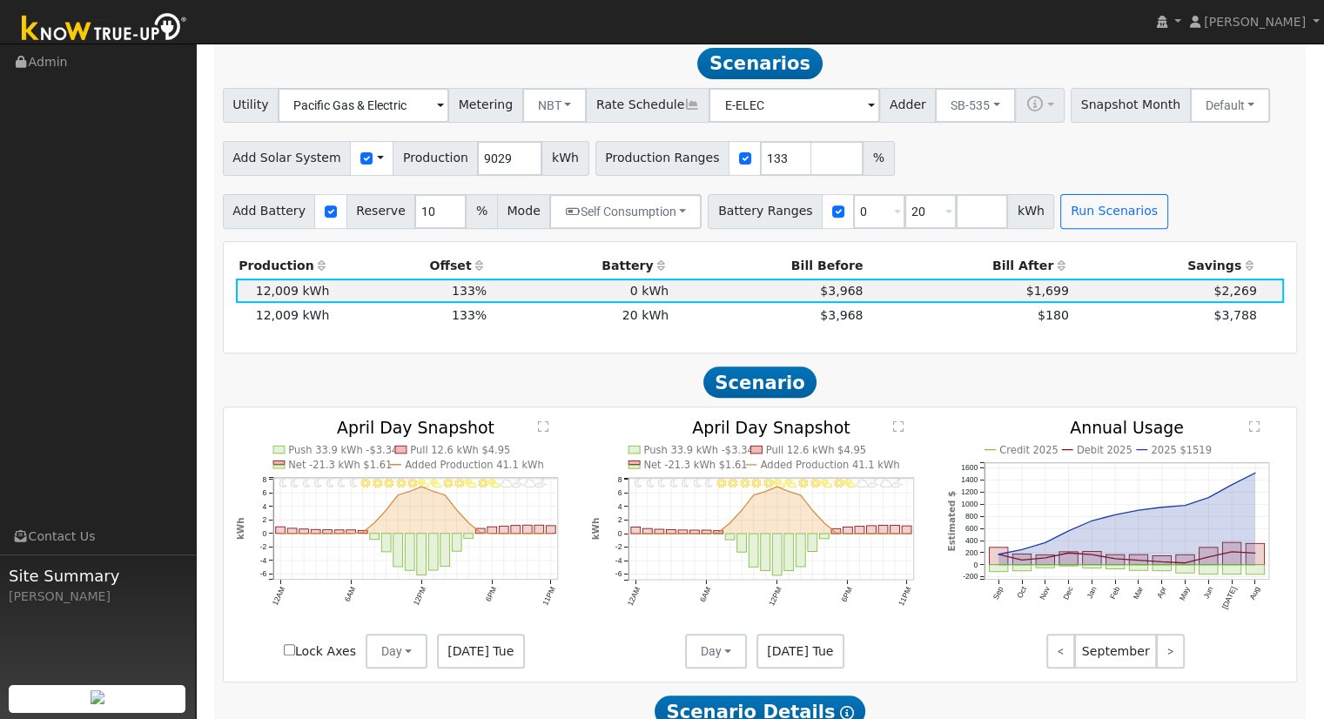
click at [946, 223] on span at bounding box center [949, 213] width 7 height 20
click at [909, 222] on input "20" at bounding box center [931, 211] width 52 height 35
type input "2"
type input "15"
click at [1080, 224] on button "Run Scenarios" at bounding box center [1114, 211] width 107 height 35
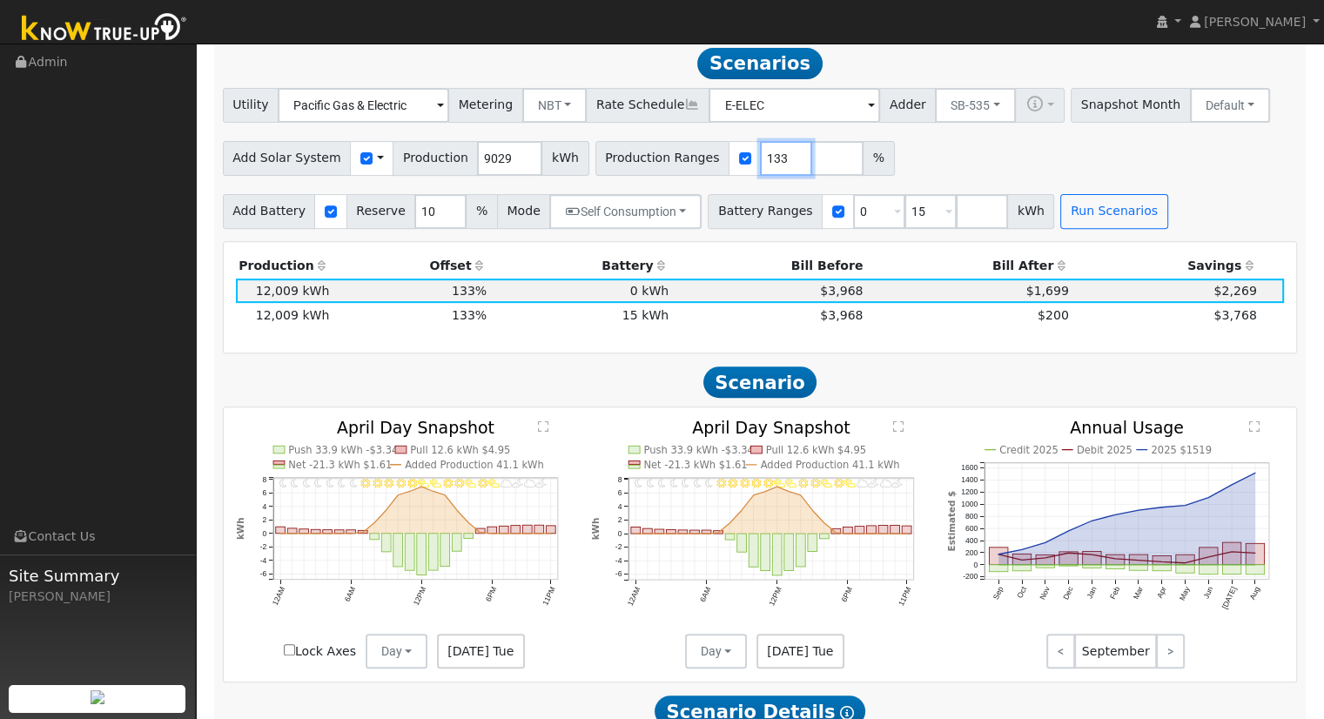
click at [760, 169] on input "133" at bounding box center [786, 158] width 52 height 35
click at [760, 175] on input "133" at bounding box center [786, 158] width 52 height 35
click at [1061, 227] on button "Run Scenarios" at bounding box center [1114, 211] width 107 height 35
click at [760, 158] on input "106" at bounding box center [786, 158] width 52 height 35
type input "107"
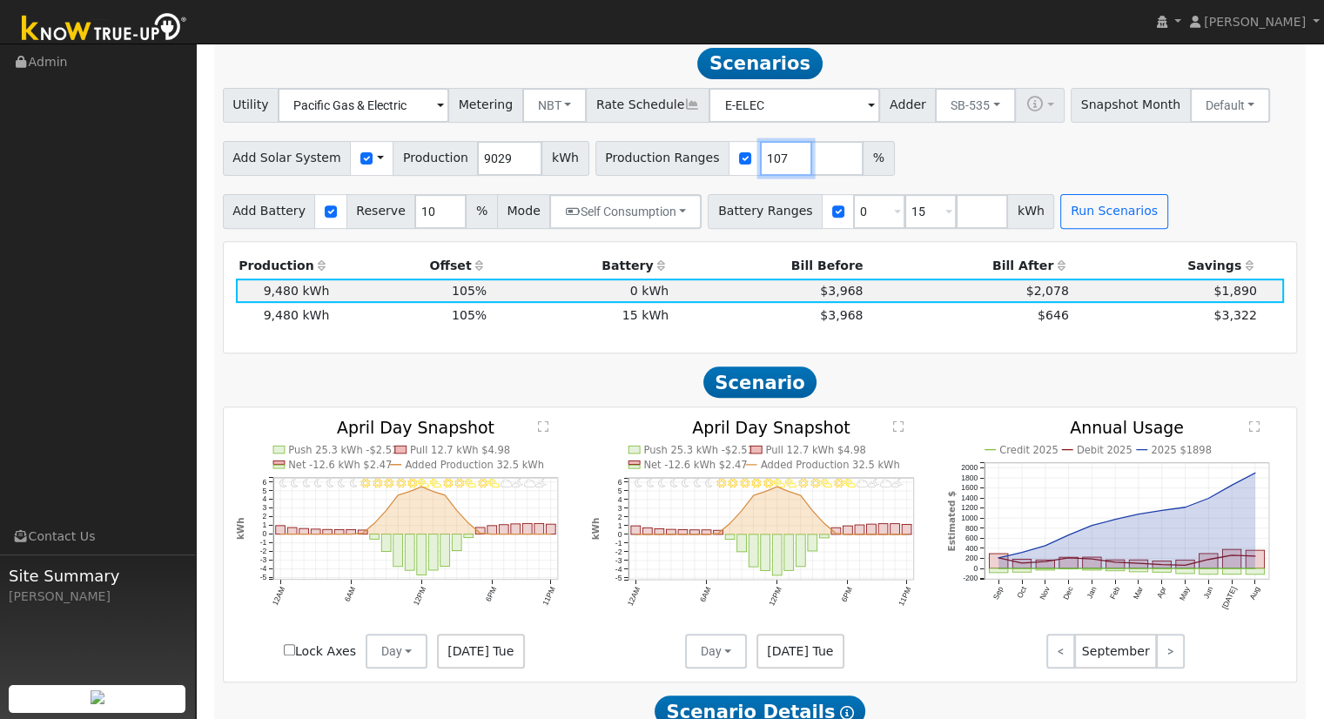
click at [761, 158] on input "107" at bounding box center [786, 158] width 52 height 35
click at [1061, 224] on button "Run Scenarios" at bounding box center [1114, 211] width 107 height 35
click at [956, 226] on input "number" at bounding box center [982, 211] width 52 height 35
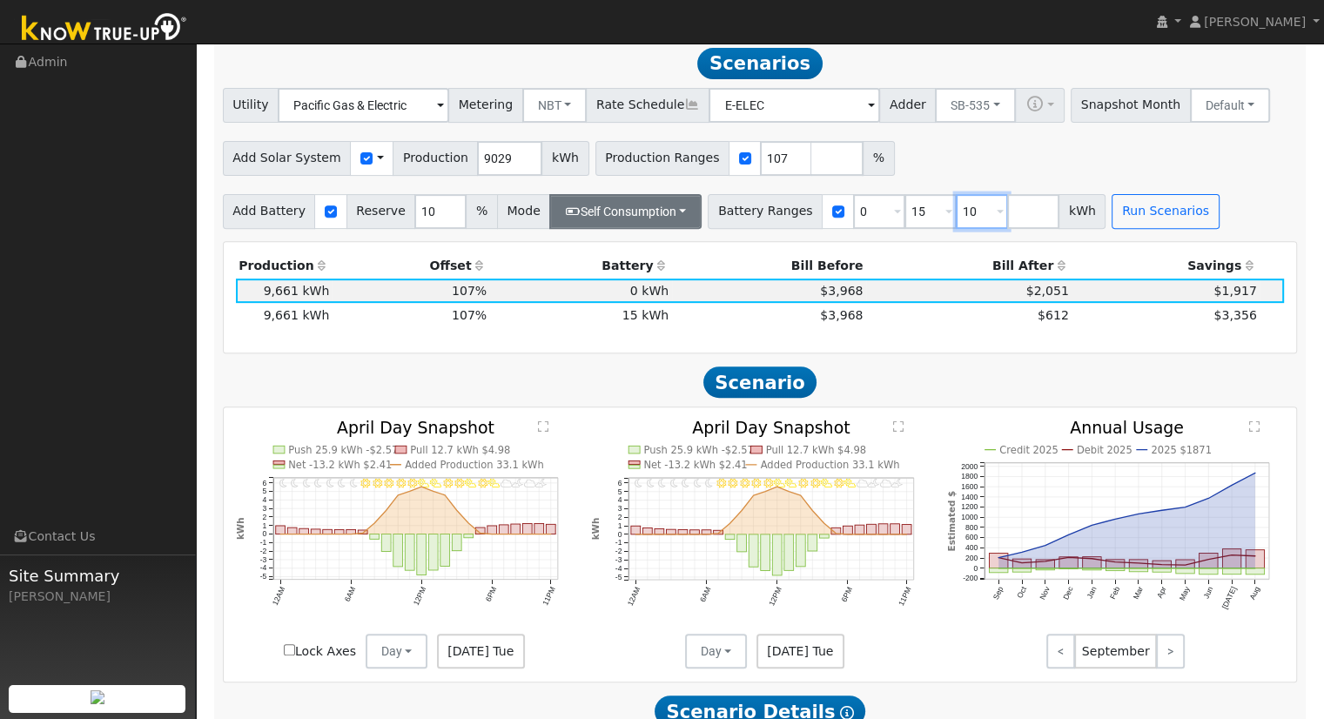
type input "10"
type input "15"
click at [606, 208] on button "Self Consumption" at bounding box center [625, 211] width 152 height 35
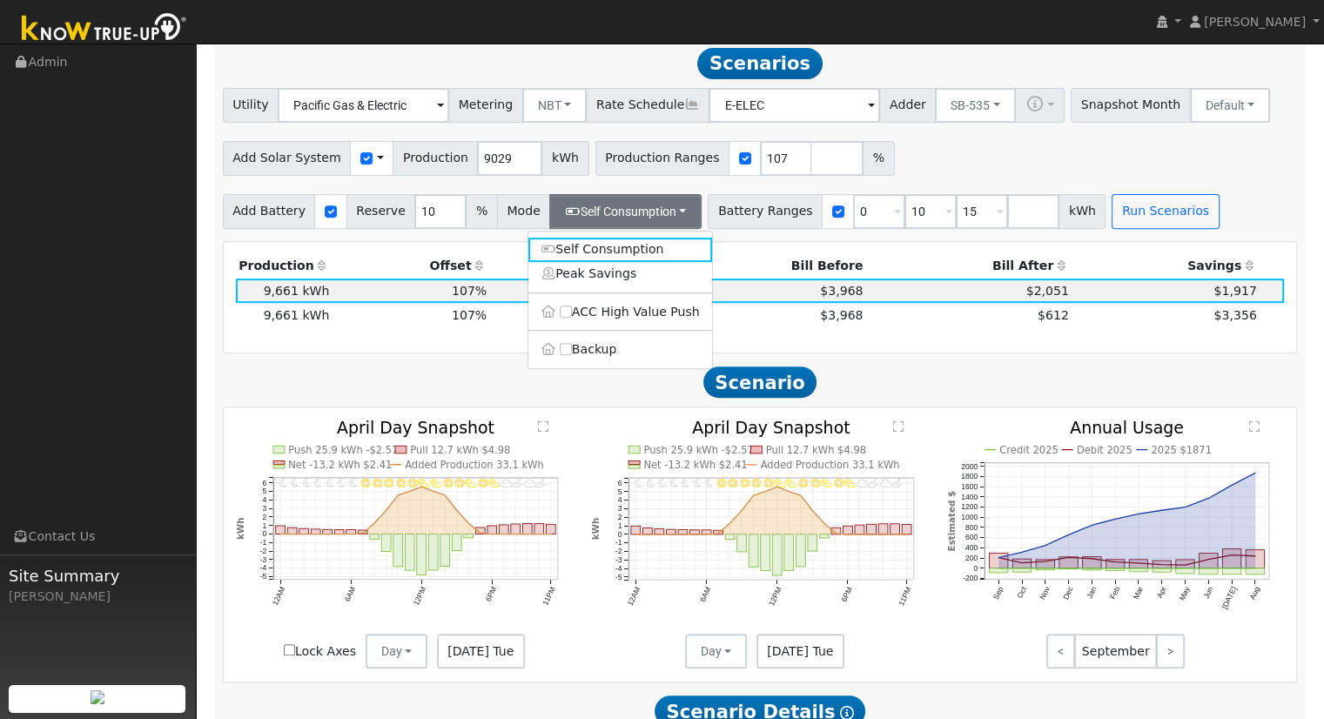
click at [609, 268] on link "Peak Savings" at bounding box center [621, 274] width 184 height 24
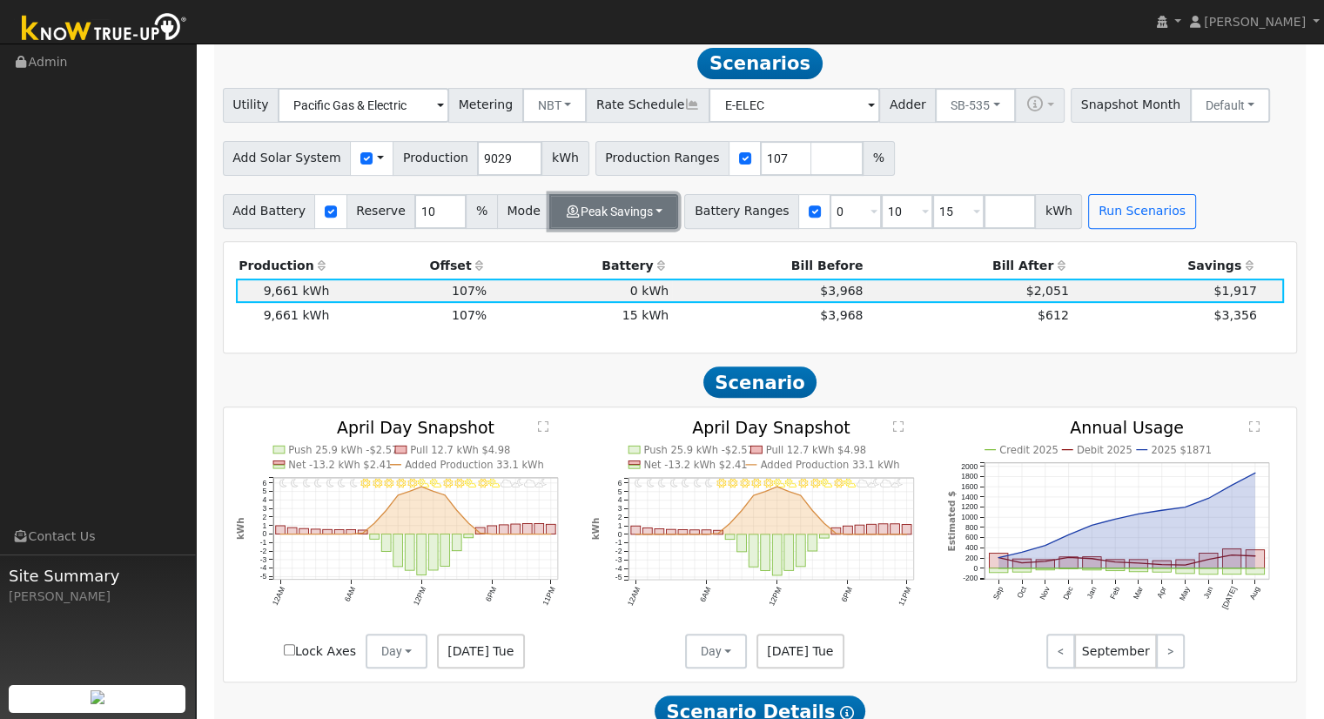
click at [633, 222] on button "Peak Savings" at bounding box center [613, 211] width 129 height 35
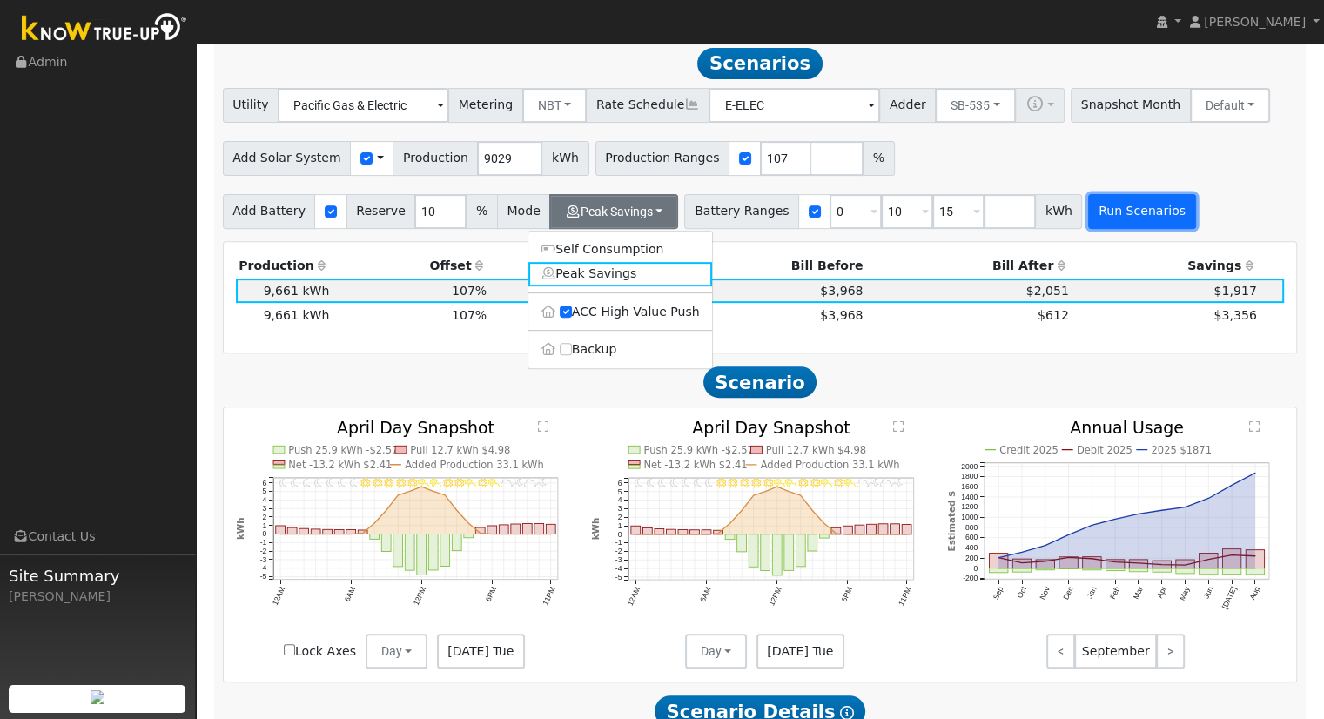
click at [1088, 218] on button "Run Scenarios" at bounding box center [1141, 211] width 107 height 35
